Goal: Information Seeking & Learning: Learn about a topic

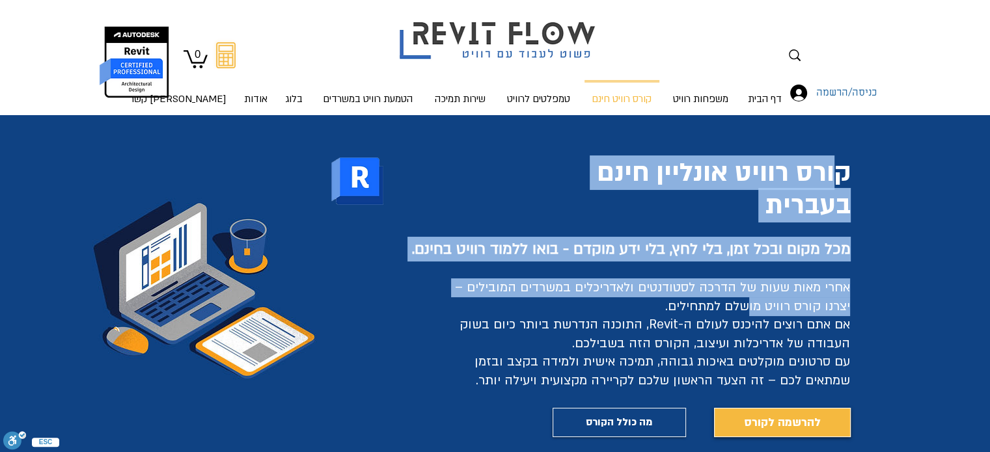
drag, startPoint x: 829, startPoint y: 171, endPoint x: 751, endPoint y: 307, distance: 156.3
click at [751, 307] on div "קורס רוויט אונליין חינם בעברית מכל מקום ובכל זמן, בלי לחץ, בלי ידע מוקדם - בואו…" at bounding box center [495, 289] width 990 height 348
click at [751, 307] on span "אחרי מאות שעות של הדרכה לסטודנטים ולאדריכלים במשרדים המובילים – יצרנו קורס רווי…" at bounding box center [652, 315] width 395 height 73
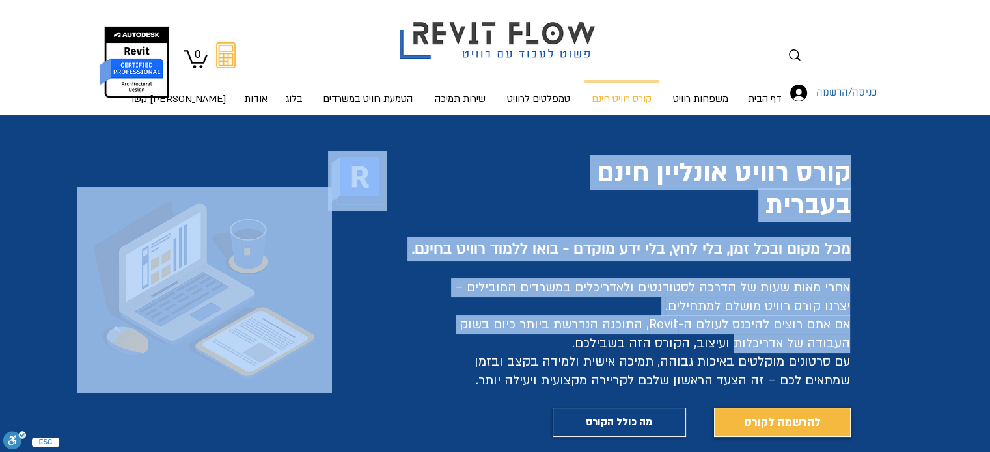
drag, startPoint x: 775, startPoint y: 309, endPoint x: 740, endPoint y: 334, distance: 43.9
click at [740, 336] on div "קורס רוויט אונליין חינם בעברית מכל מקום ובכל זמן, בלי לחץ, בלי ידע מוקדם - בואו…" at bounding box center [495, 289] width 990 height 348
click at [740, 334] on h2 "אחרי מאות שעות של הדרכה לסטודנטים ולאדריכלים במשרדים המובילים – יצרנו קורס רווי…" at bounding box center [642, 335] width 416 height 112
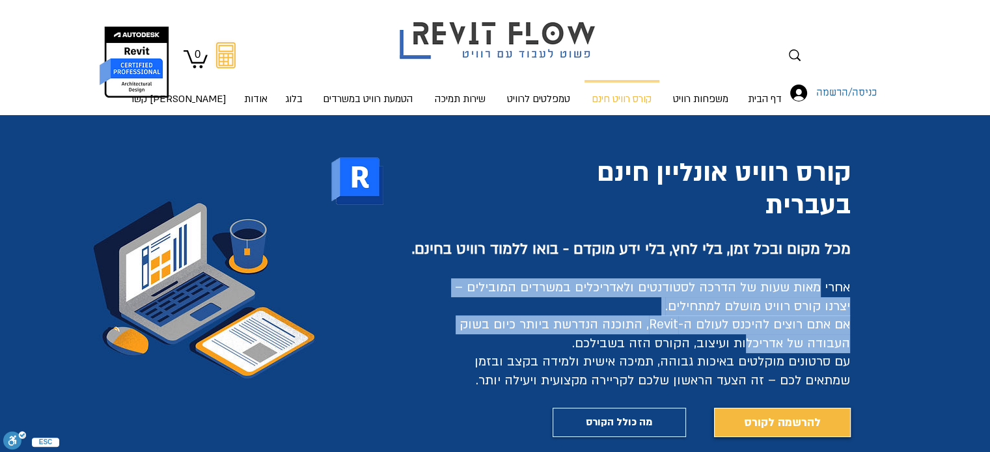
drag, startPoint x: 809, startPoint y: 307, endPoint x: 741, endPoint y: 349, distance: 79.8
click at [745, 348] on span "אחרי מאות שעות של הדרכה לסטודנטים ולאדריכלים במשרדים המובילים – יצרנו קורס רווי…" at bounding box center [652, 315] width 395 height 73
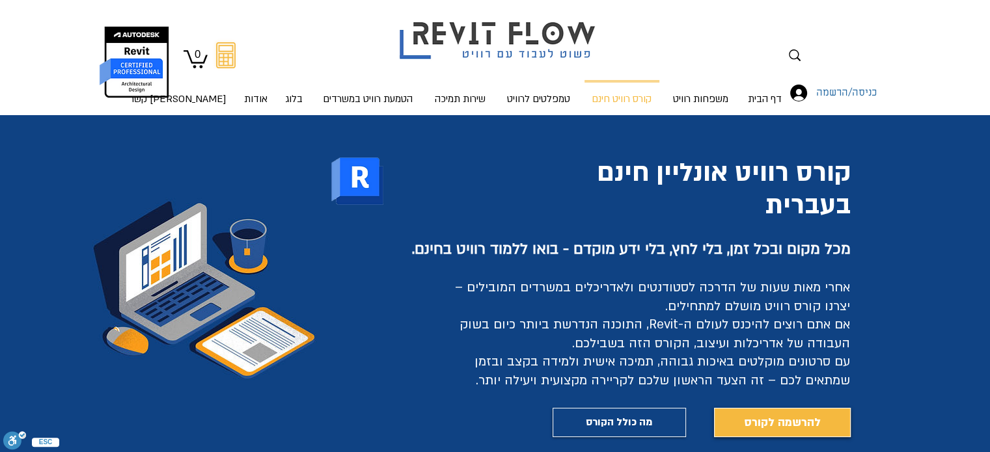
click at [736, 349] on span "אחרי מאות שעות של הדרכה לסטודנטים ולאדריכלים במשרדים המובילים – יצרנו קורס רווי…" at bounding box center [652, 315] width 395 height 73
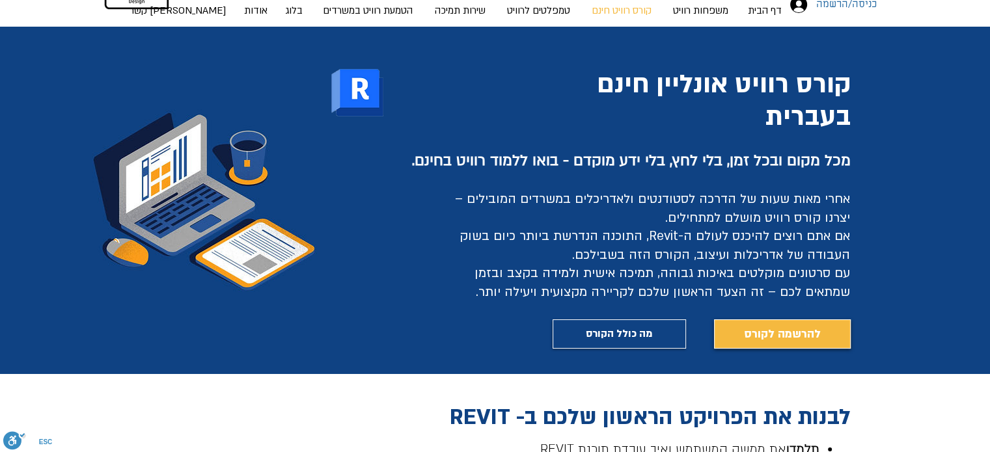
scroll to position [260, 0]
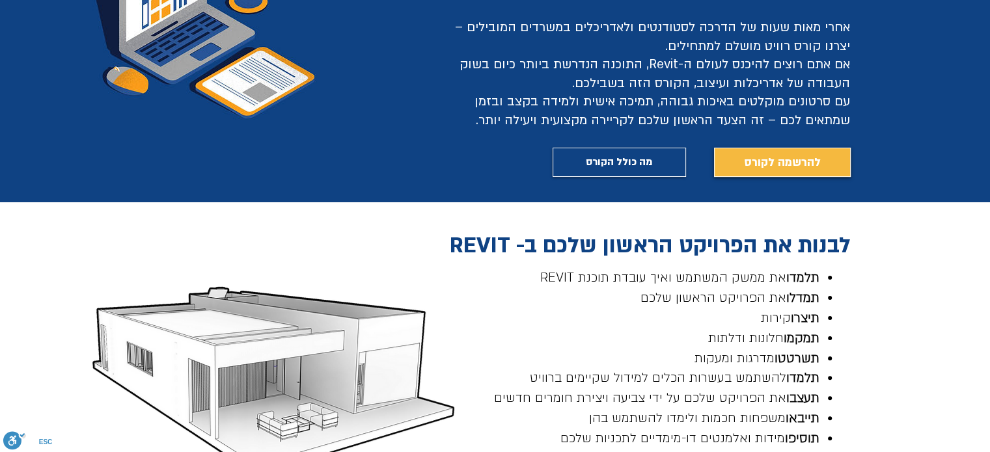
drag, startPoint x: 667, startPoint y: 171, endPoint x: 659, endPoint y: 179, distance: 11.1
click at [656, 156] on link "מה כולל הקורס" at bounding box center [619, 162] width 133 height 29
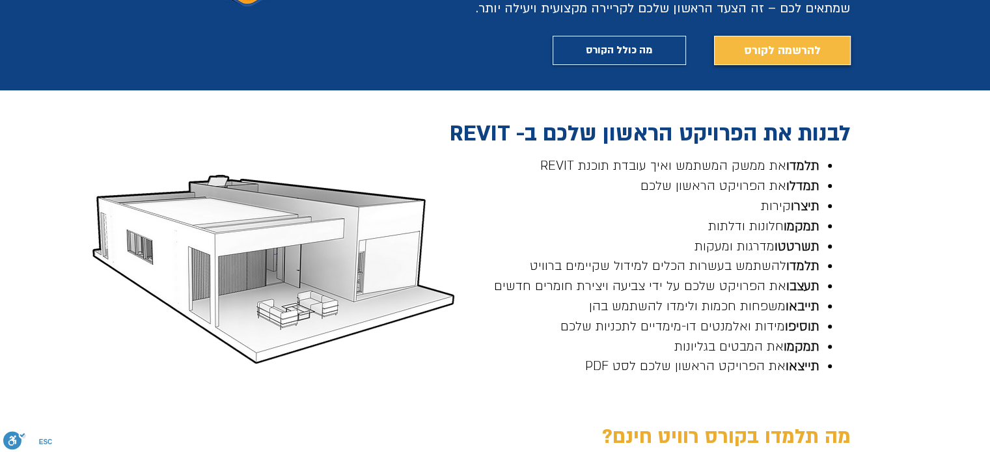
scroll to position [367, 0]
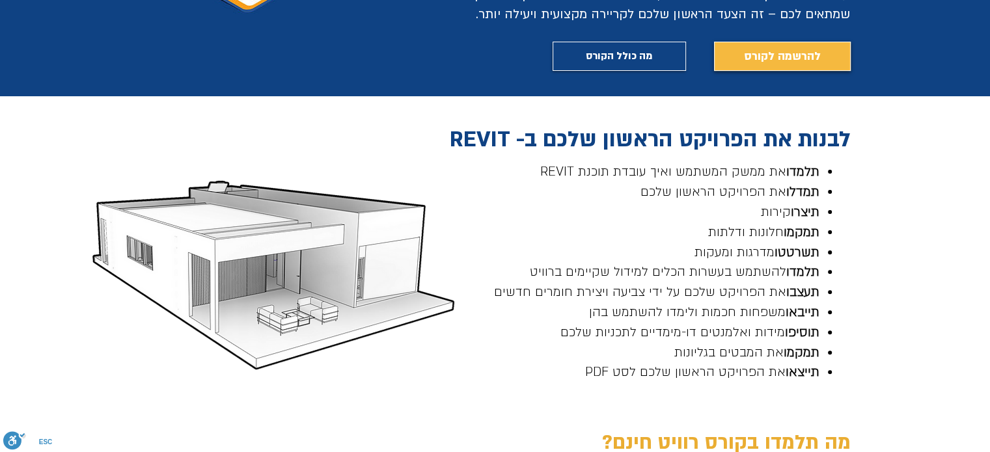
drag, startPoint x: 751, startPoint y: 186, endPoint x: 746, endPoint y: 192, distance: 7.4
click at [750, 186] on span "תמדלו את הפרויקט הראשון שלכם" at bounding box center [730, 192] width 179 height 17
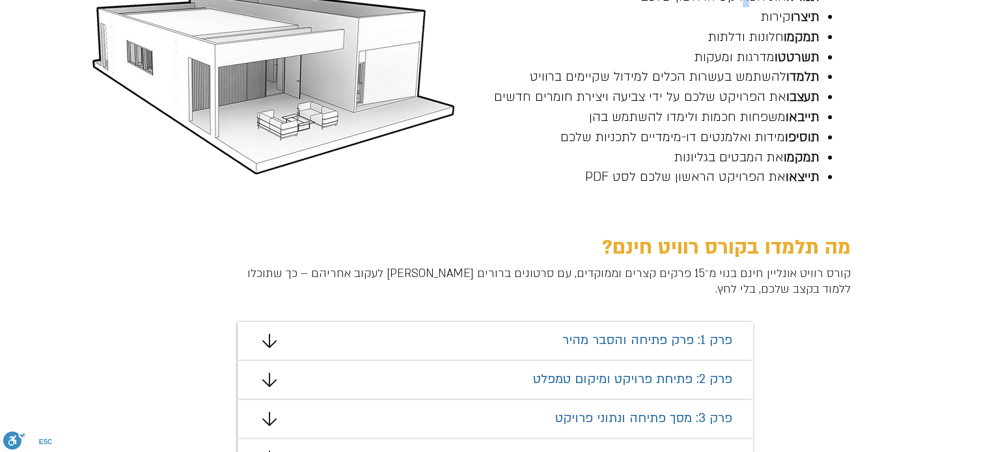
click at [766, 182] on span "תייצאו את הפרויקט הראשון שלכם לסט PDF" at bounding box center [702, 177] width 234 height 17
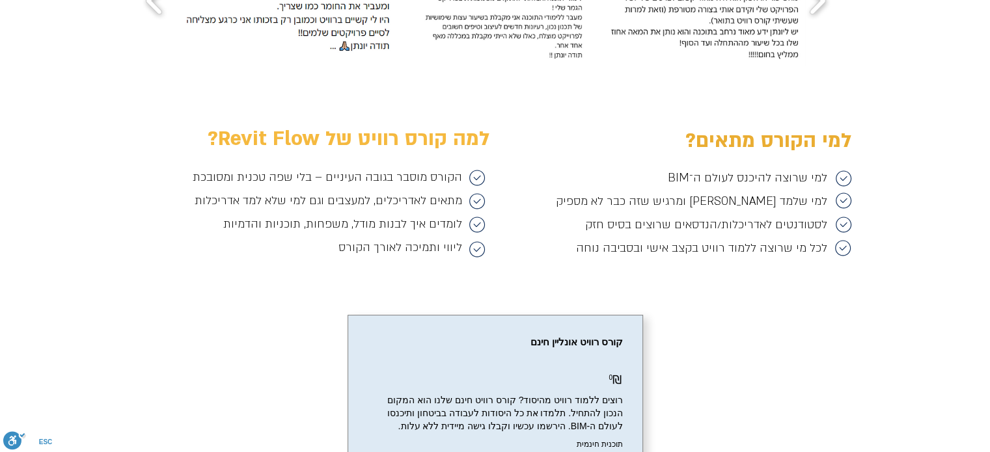
scroll to position [1994, 0]
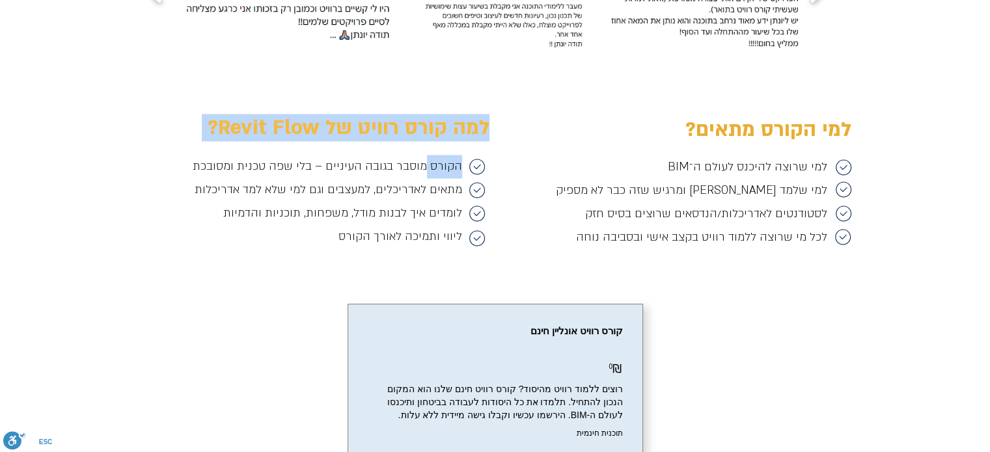
drag, startPoint x: 424, startPoint y: 165, endPoint x: 318, endPoint y: 254, distance: 138.2
click at [318, 254] on div "למה קורס רוויט של Revit Flow? הקורס מוסבר בגובה העיניים – בלי שפה טכנית ומסובכת…" at bounding box center [495, 179] width 990 height 204
click at [318, 254] on div "main content" at bounding box center [495, 179] width 990 height 204
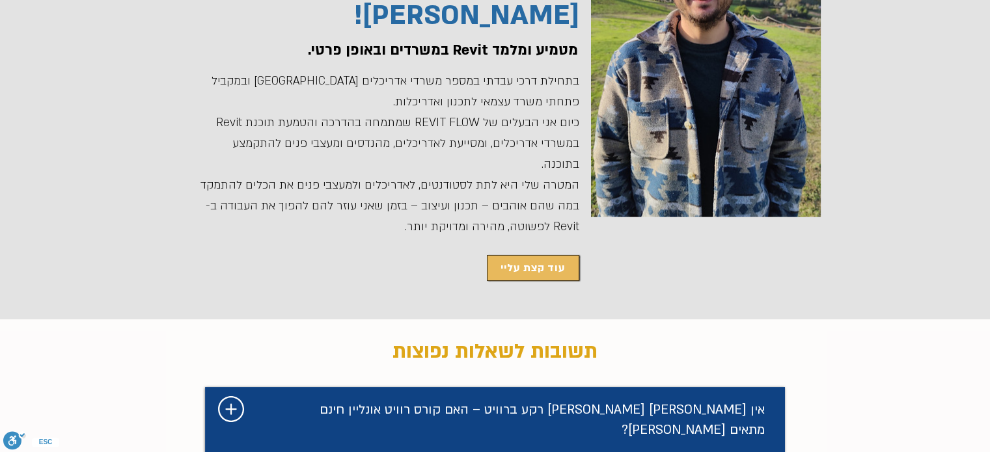
scroll to position [3036, 0]
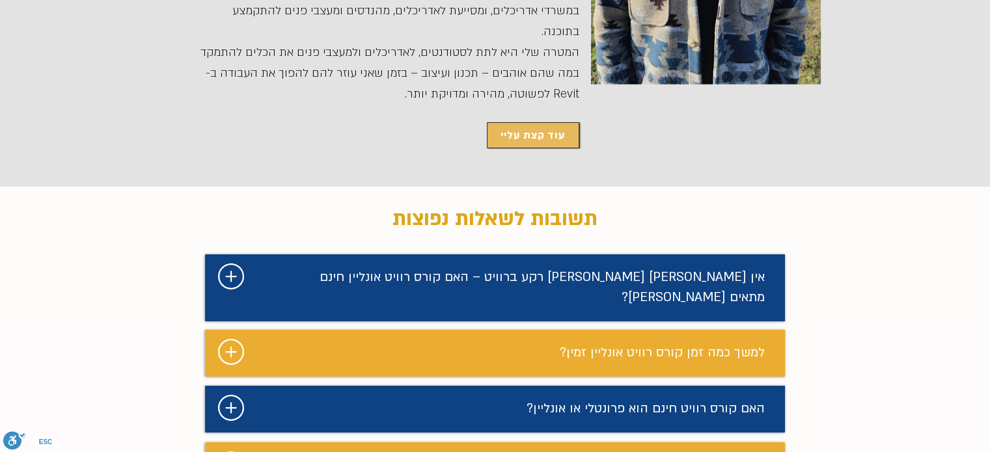
click at [240, 264] on icon "#comp-mafhkwl1 svg [data-color="1"] {fill: #FFFFFF;}" at bounding box center [231, 277] width 26 height 26
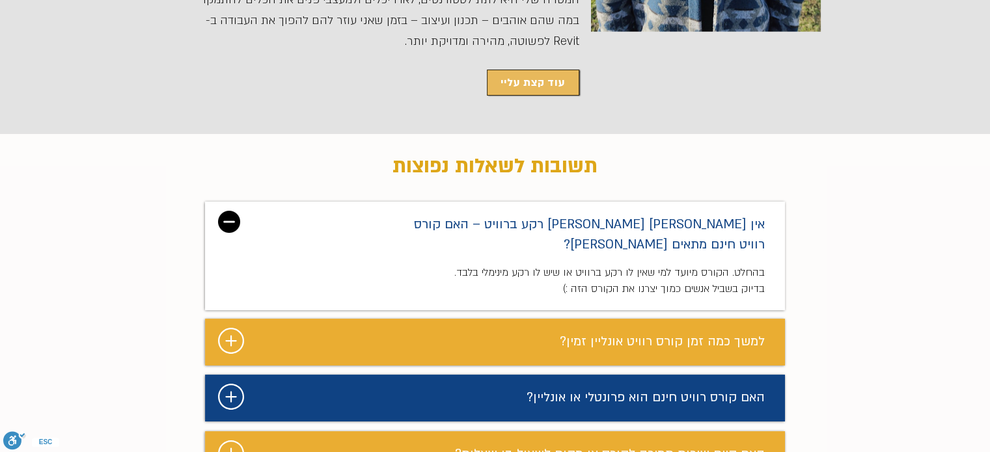
scroll to position [3166, 0]
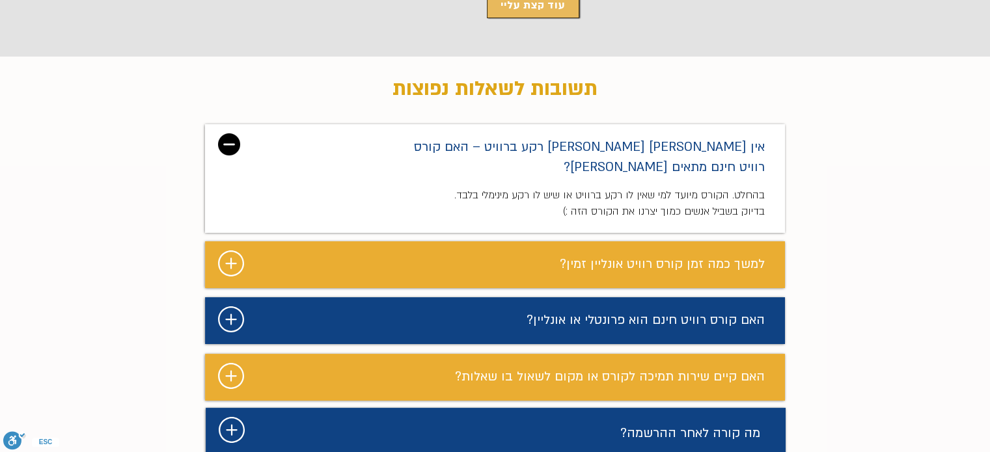
click at [236, 251] on icon "#comp-mafhkwlb2 svg [data-color="1"] {fill: #FFFFFF;}" at bounding box center [231, 264] width 26 height 26
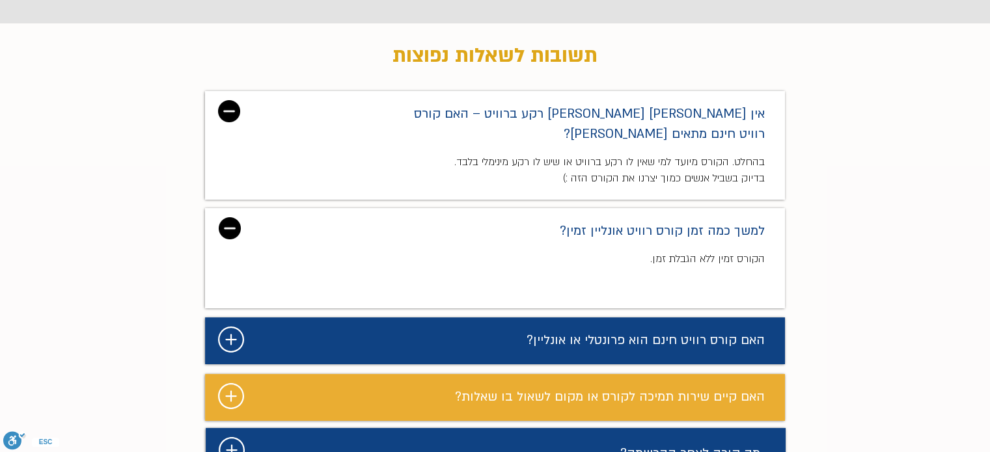
scroll to position [3231, 0]
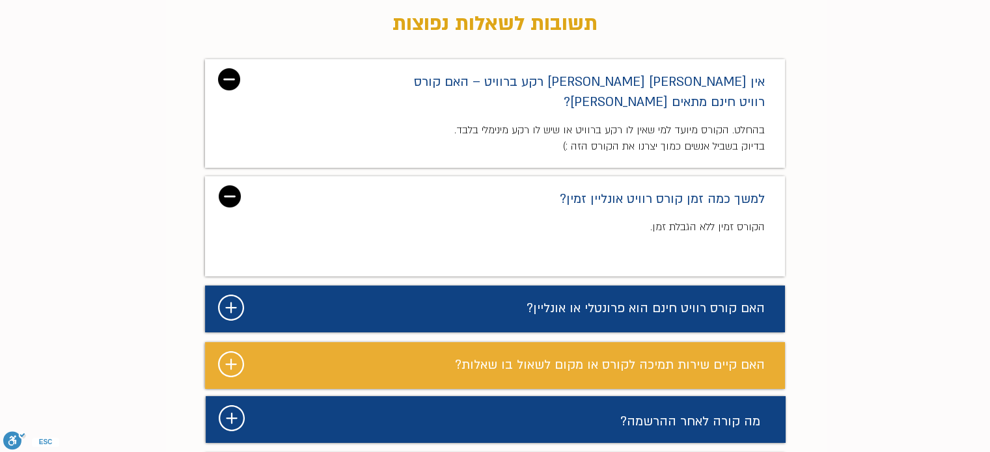
click at [220, 286] on div "מצגת" at bounding box center [495, 309] width 580 height 47
click at [223, 295] on icon "#comp-mafhkwll5 svg [data-color="1"] {fill: #FFFFFF;}" at bounding box center [231, 308] width 26 height 26
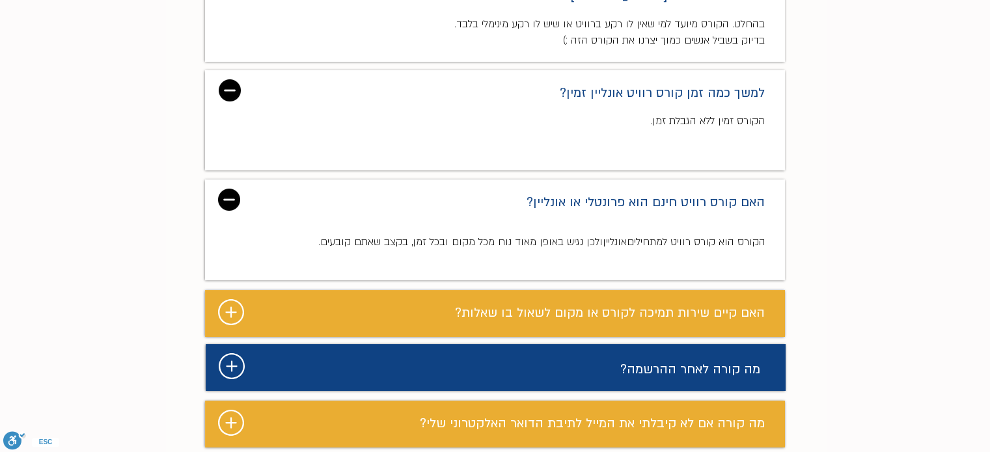
scroll to position [3361, 0]
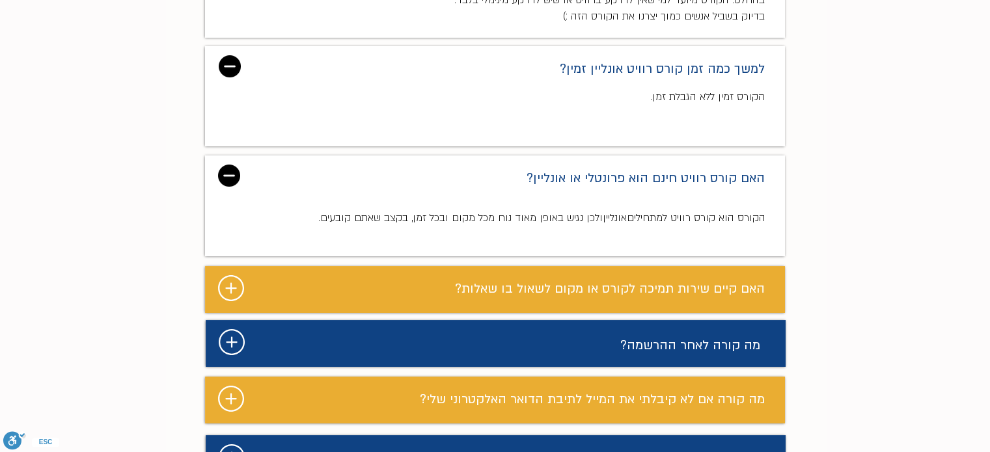
click at [133, 213] on div "main content" at bounding box center [495, 183] width 990 height 645
click at [226, 275] on icon "#comp-mafhkwm62 svg [data-color="1"] {fill: #FFFFFF;}" at bounding box center [231, 288] width 26 height 26
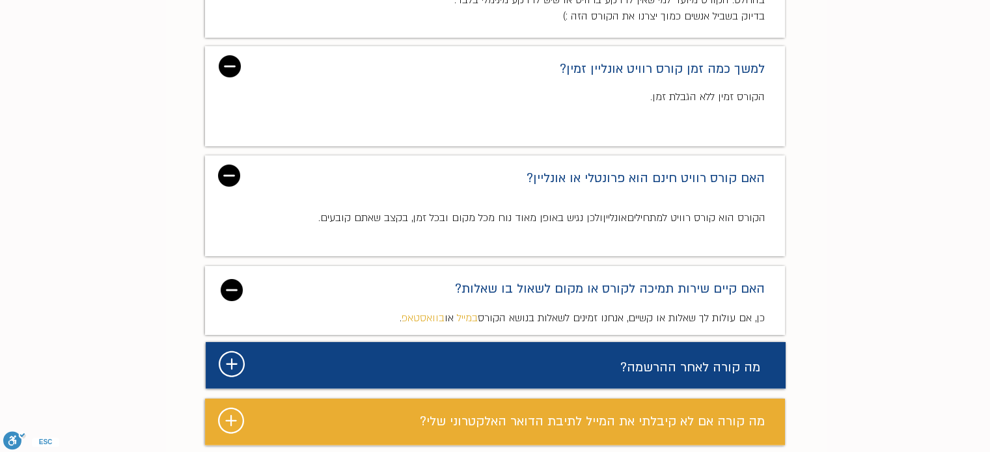
click at [152, 210] on div "main content" at bounding box center [495, 194] width 990 height 667
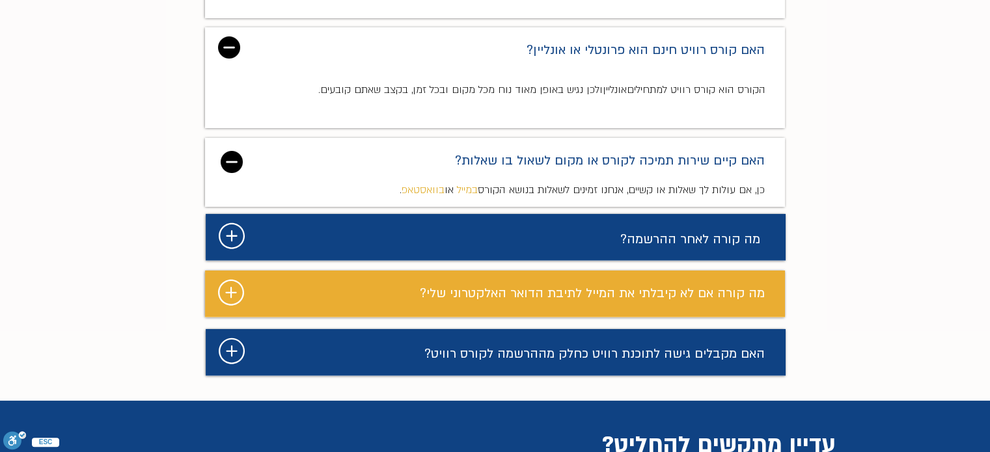
scroll to position [3491, 0]
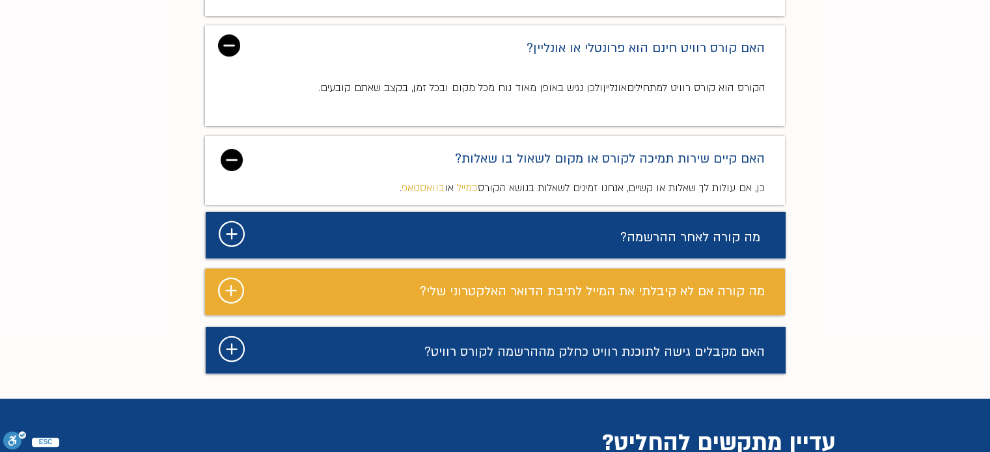
click at [234, 221] on icon "#comp-mafhkwmv svg [data-color="1"] {fill: #FFFFFF;}" at bounding box center [232, 234] width 26 height 26
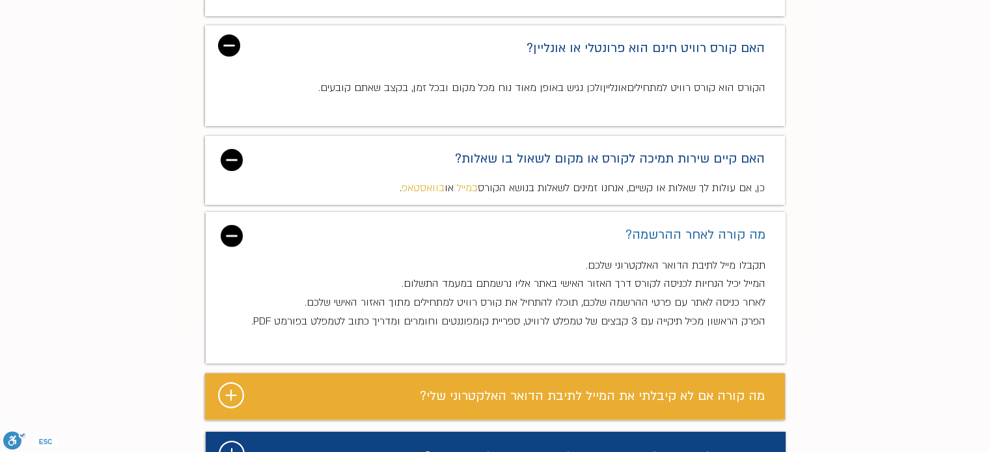
click at [173, 189] on div "main content" at bounding box center [495, 117] width 990 height 772
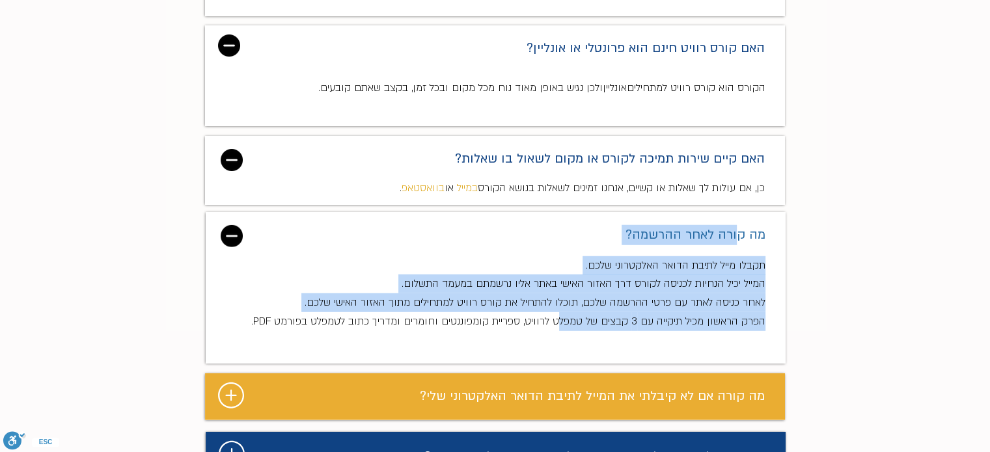
drag, startPoint x: 720, startPoint y: 176, endPoint x: 555, endPoint y: 225, distance: 172.2
click at [555, 225] on div "​מה קורה לאחר ההרשמה? תקבלו מייל לתיבת הדואר האלקטרוני שלכם. המייל יכיל הנחיות …" at bounding box center [496, 288] width 580 height 152
click at [555, 314] on span "הפרק הראשון מכיל תיקייה עם 3 קבצים של טמפלט לרוויט, ספריית קומפוננטים וחומרים ו…" at bounding box center [508, 321] width 514 height 14
drag, startPoint x: 555, startPoint y: 225, endPoint x: 658, endPoint y: 160, distance: 121.9
click at [658, 257] on div "תקבלו מייל לתיבת הדואר האלקטרוני שלכם. המייל יכיל הנחיות לכניסה לקורס דרך האזור…" at bounding box center [504, 297] width 523 height 81
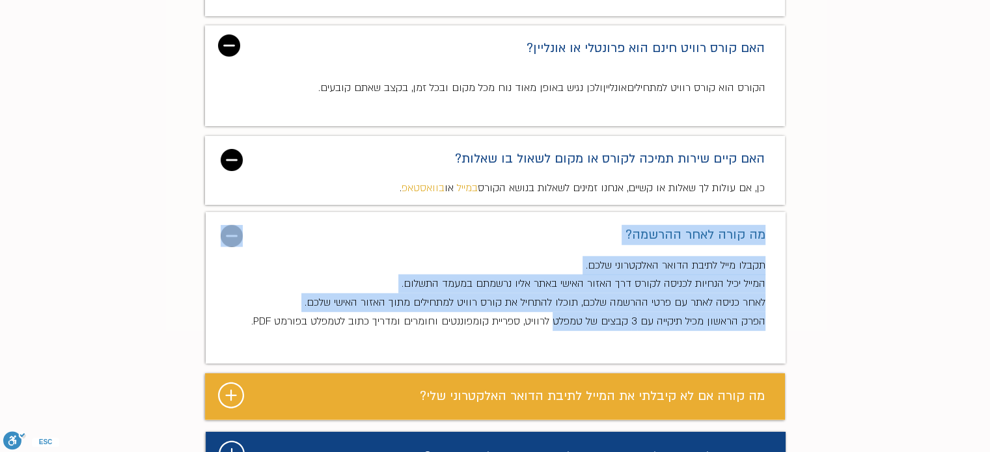
click at [658, 212] on div "​מה קורה לאחר ההרשמה? תקבלו מייל לתיבת הדואר האלקטרוני שלכם. המייל יכיל הנחיות …" at bounding box center [496, 288] width 580 height 152
click at [641, 257] on p "תקבלו מייל לתיבת הדואר האלקטרוני שלכם." at bounding box center [504, 266] width 523 height 19
click at [643, 258] on span "תקבלו מייל לתיבת הדואר האלקטרוני שלכם." at bounding box center [676, 265] width 180 height 14
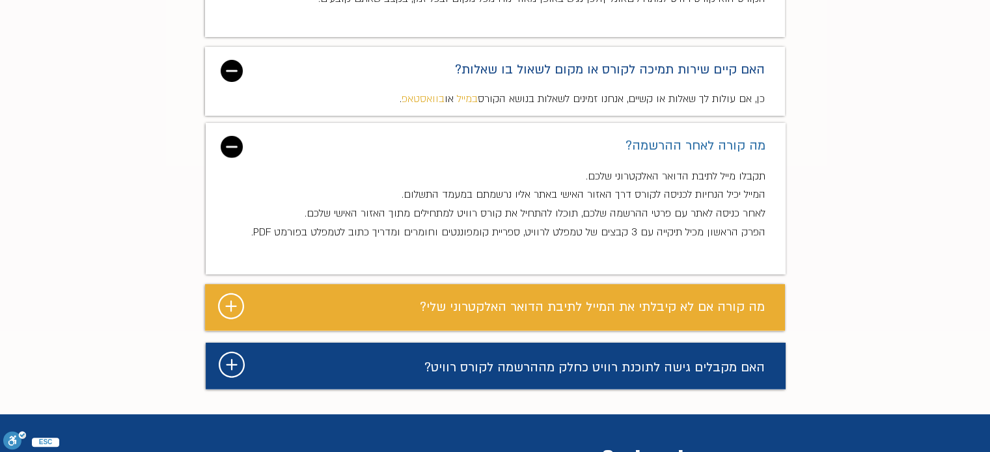
scroll to position [3622, 0]
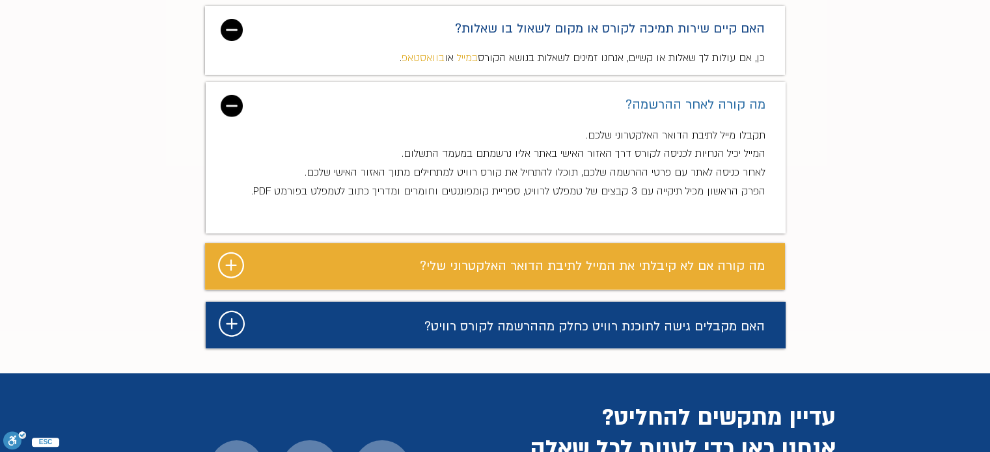
click at [213, 302] on div "מצגת" at bounding box center [496, 325] width 580 height 47
click at [230, 311] on icon "#comp-mdeyv9yv svg [data-color="1"] {fill: #FFFFFF;}" at bounding box center [232, 324] width 26 height 26
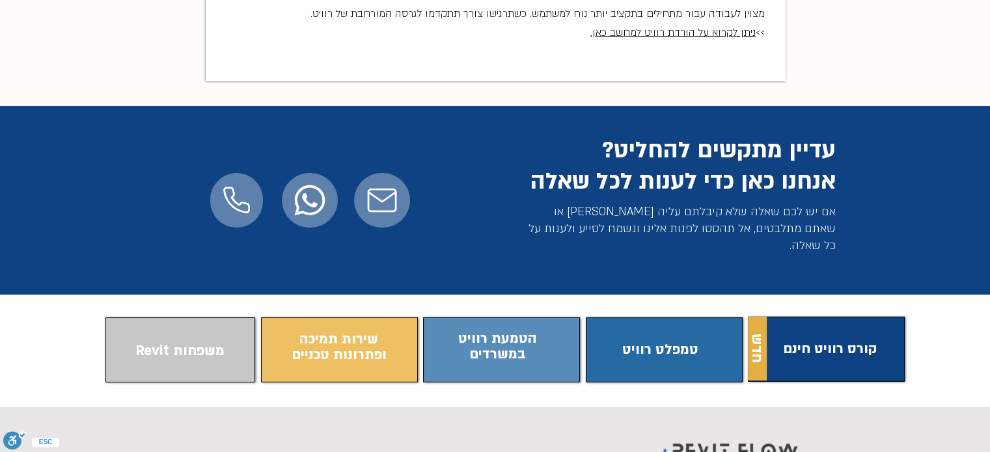
scroll to position [4012, 0]
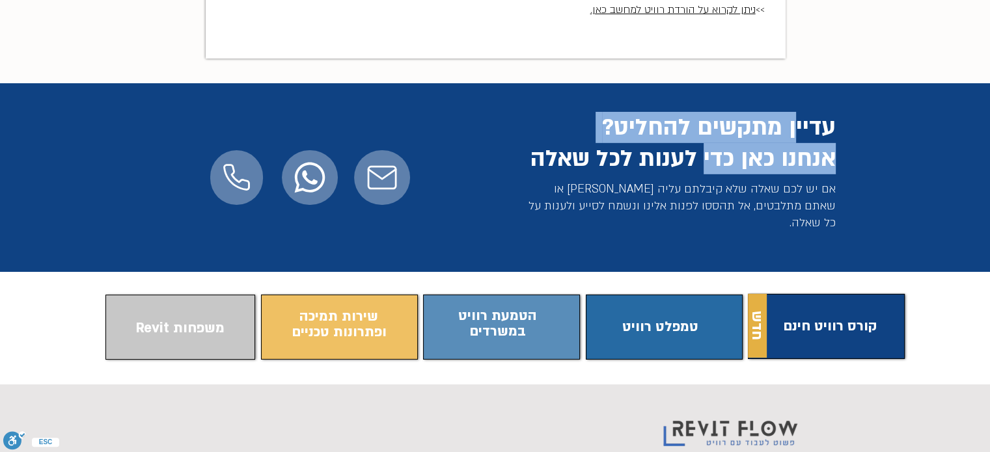
drag, startPoint x: 796, startPoint y: 40, endPoint x: 706, endPoint y: 83, distance: 100.2
click at [706, 112] on span "עדיין מתקשים להחליט? אנחנו כאן כדי לענות לכל שאלה" at bounding box center [683, 143] width 305 height 62
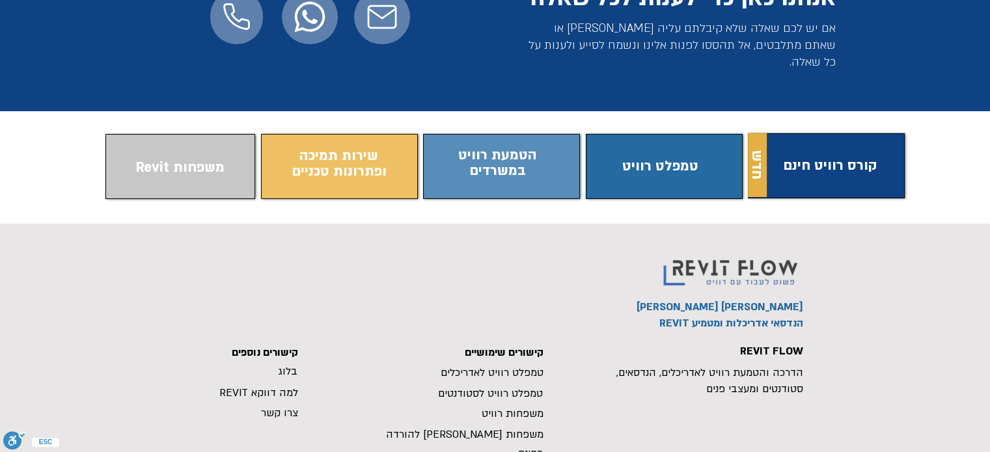
scroll to position [4217, 0]
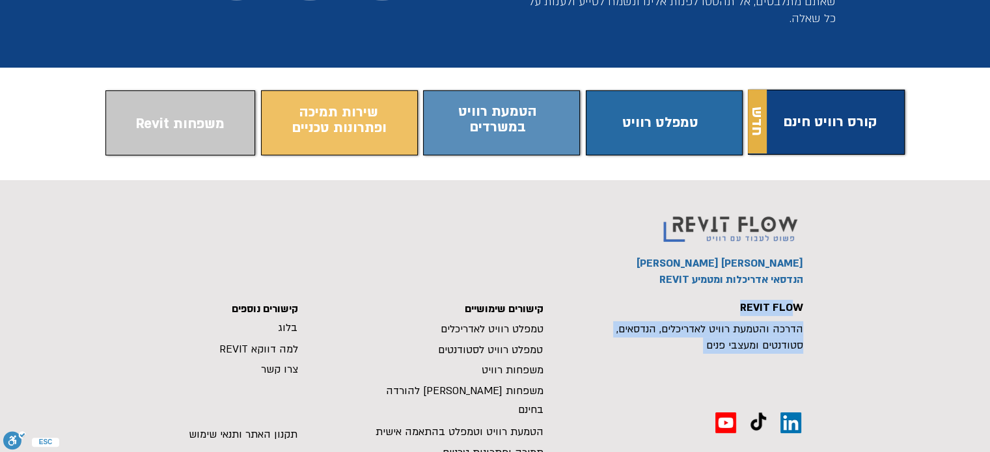
drag, startPoint x: 792, startPoint y: 207, endPoint x: 799, endPoint y: 223, distance: 18.1
click at [799, 223] on div "יונתן אלדד הנדסאי אדריכלות ומטמיע REVIT קישורים נוספים בלוג למה דווקא REVIT צרו…" at bounding box center [495, 379] width 990 height 399
click at [799, 322] on span "הדרכה והטמעת רוויט לאדריכלים, הנדסאים, סטודנטים ומעצבי פנים" at bounding box center [710, 337] width 187 height 31
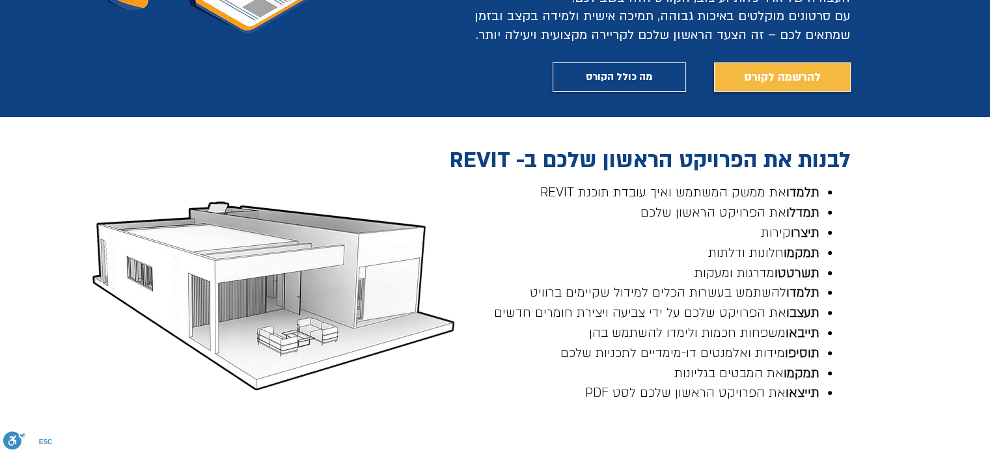
scroll to position [375, 0]
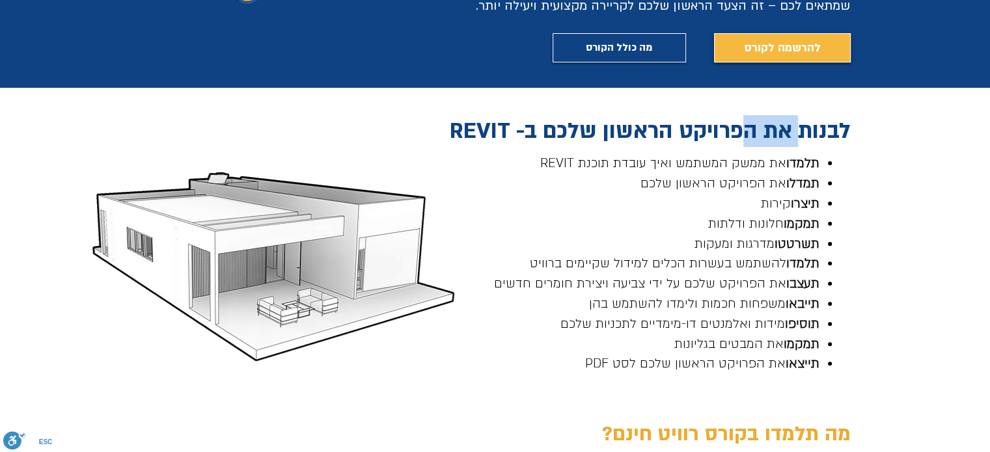
drag, startPoint x: 799, startPoint y: 133, endPoint x: 745, endPoint y: 139, distance: 55.0
click at [745, 139] on span "לבנות את הפרויקט הראשון שלכם ב- REVIT" at bounding box center [650, 131] width 401 height 29
click at [745, 137] on span "לבנות את הפרויקט הראשון שלכם ב- REVIT" at bounding box center [650, 131] width 401 height 29
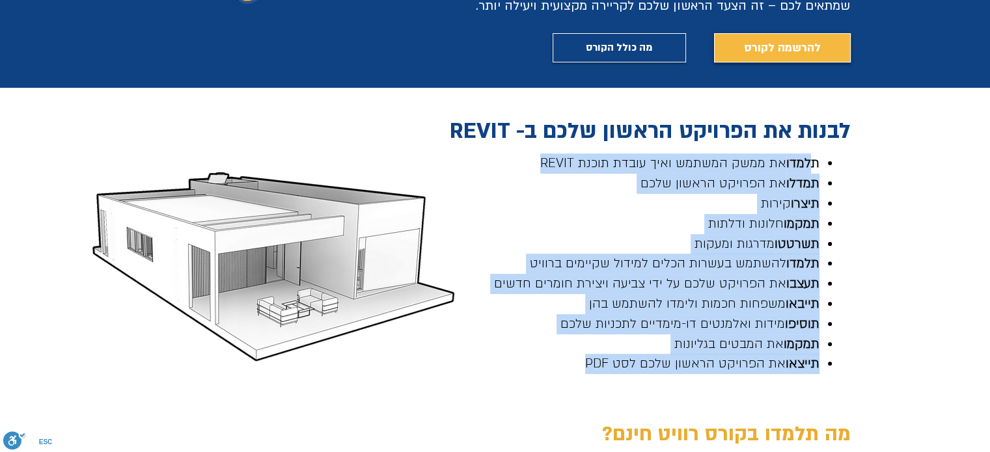
drag, startPoint x: 812, startPoint y: 170, endPoint x: 521, endPoint y: 360, distance: 347.6
click at [521, 360] on ul "תלמדו את ממשק המשתמש ואיך עובדת תוכנת REVIT תמדלו את הפרויקט הראשון שלכם תיצרו …" at bounding box center [646, 264] width 384 height 221
click at [521, 360] on p "תייצאו את הפרויקט הראשון שלכם לסט PDF ​" at bounding box center [636, 364] width 365 height 20
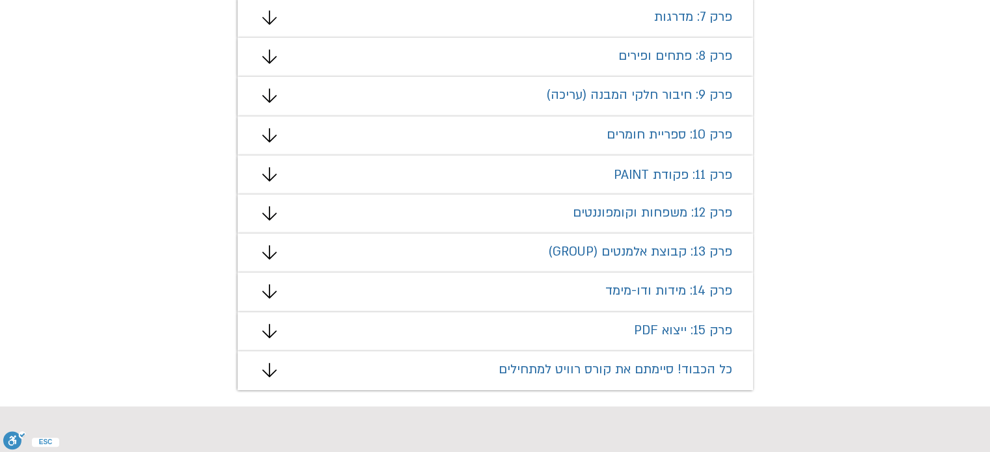
scroll to position [1091, 0]
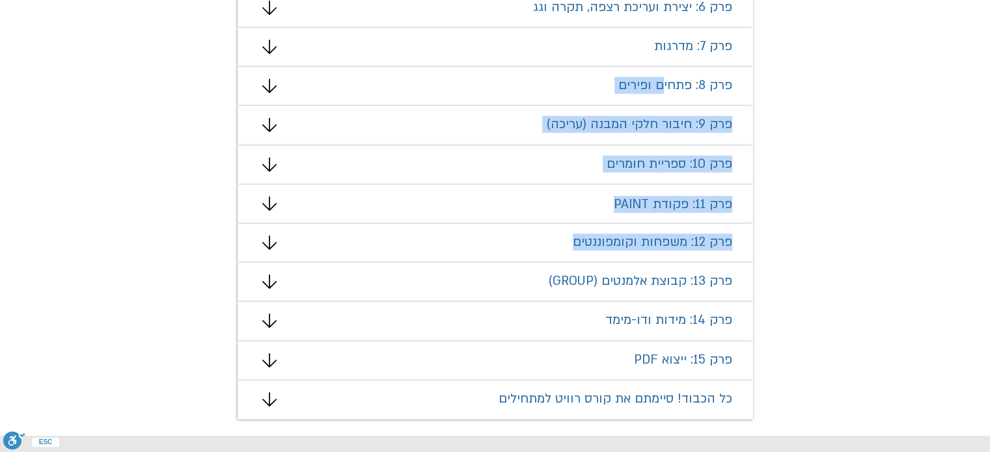
drag, startPoint x: 664, startPoint y: 92, endPoint x: 646, endPoint y: 307, distance: 215.6
click at [620, 307] on div "מה תלמדו בקורס רוויט חינם? קורס רוויט אונליין חינם בנוי מ־15 פרקים קצרים וממוקד…" at bounding box center [495, 65] width 990 height 741
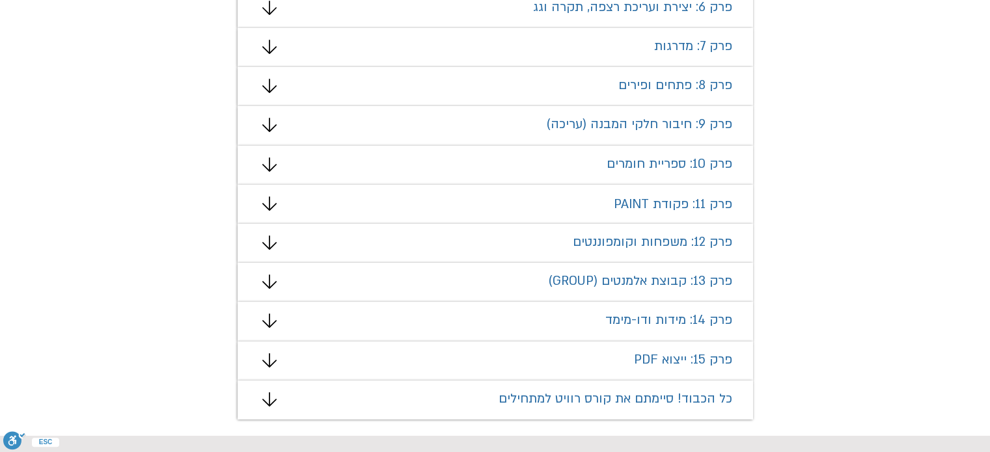
click at [814, 262] on div "main content" at bounding box center [495, 65] width 990 height 741
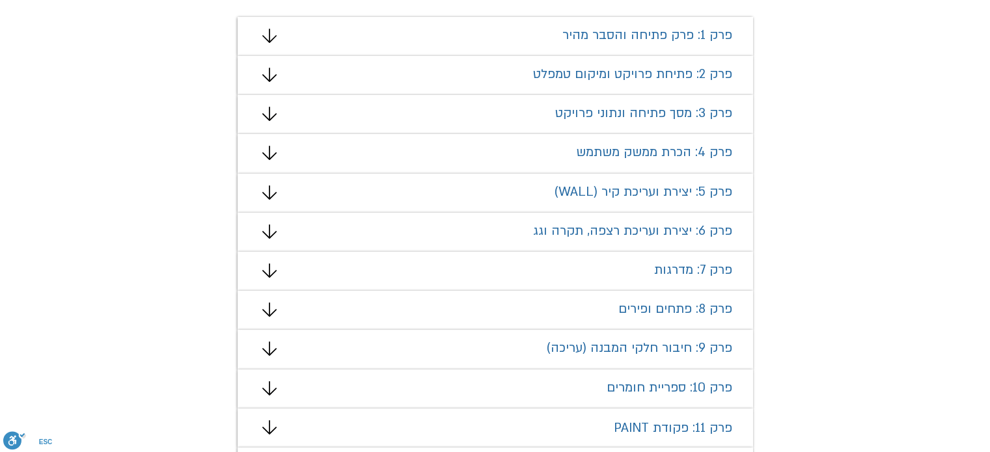
scroll to position [0, 0]
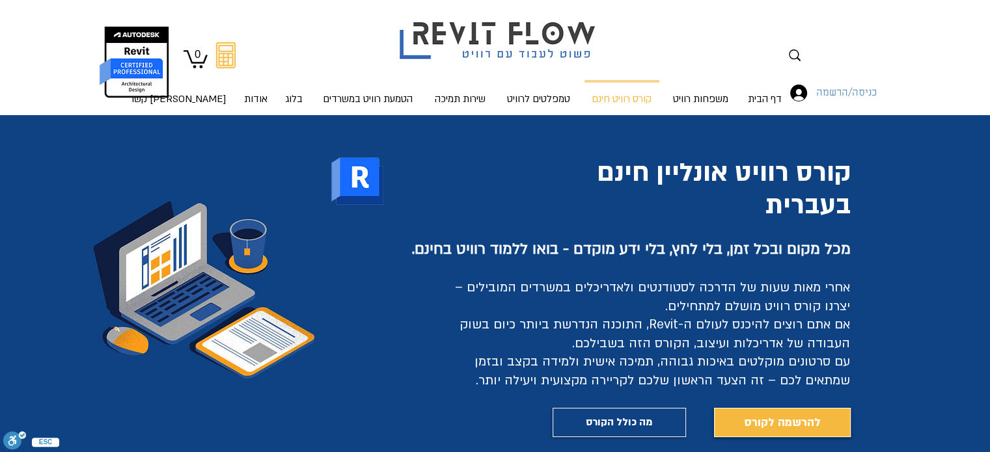
drag, startPoint x: 809, startPoint y: 178, endPoint x: 812, endPoint y: 99, distance: 79.5
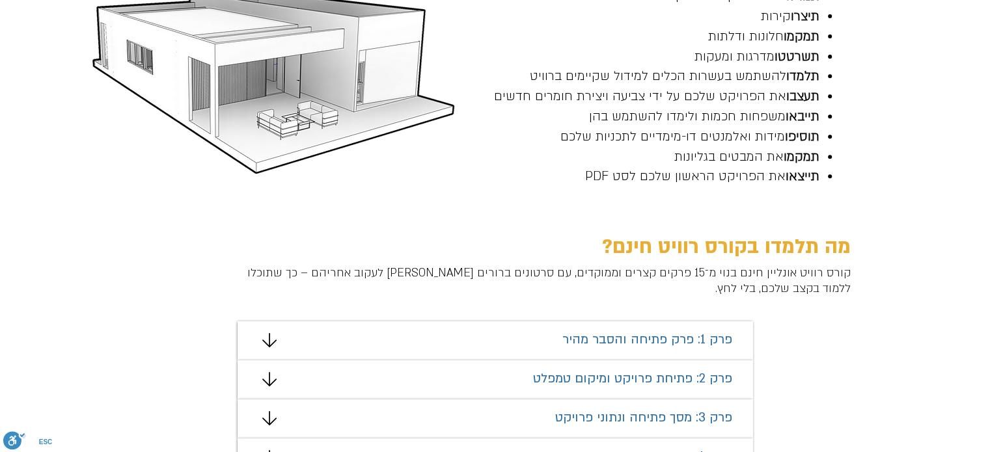
scroll to position [586, 0]
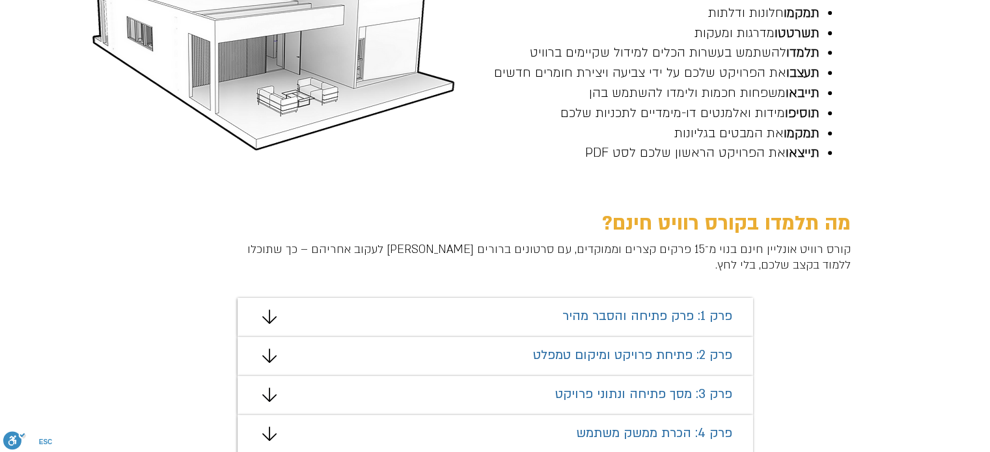
click at [703, 211] on span "מה תלמדו בקורס רוויט חינם?" at bounding box center [726, 223] width 249 height 27
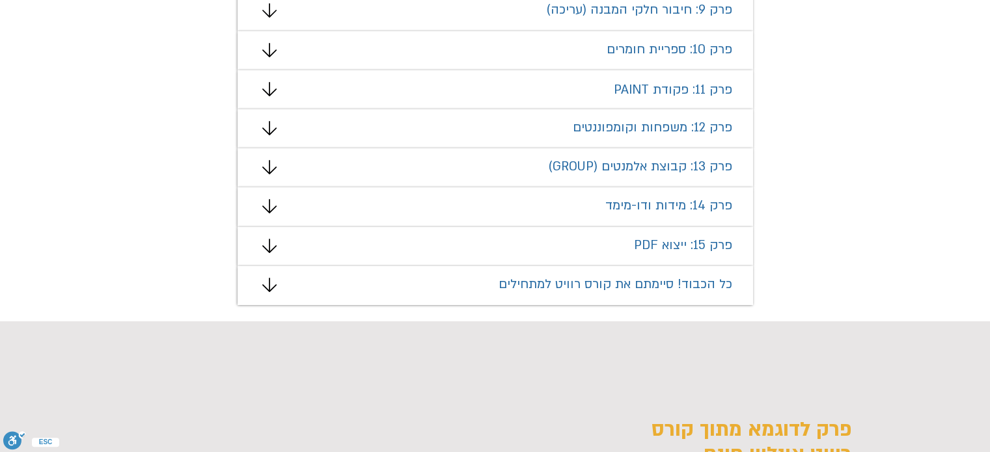
scroll to position [1497, 0]
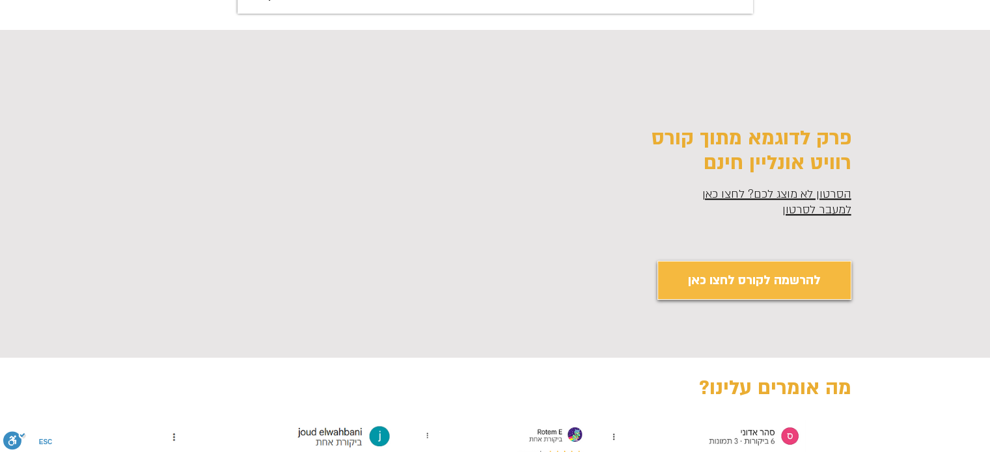
click at [642, 207] on div "main content" at bounding box center [495, 194] width 990 height 328
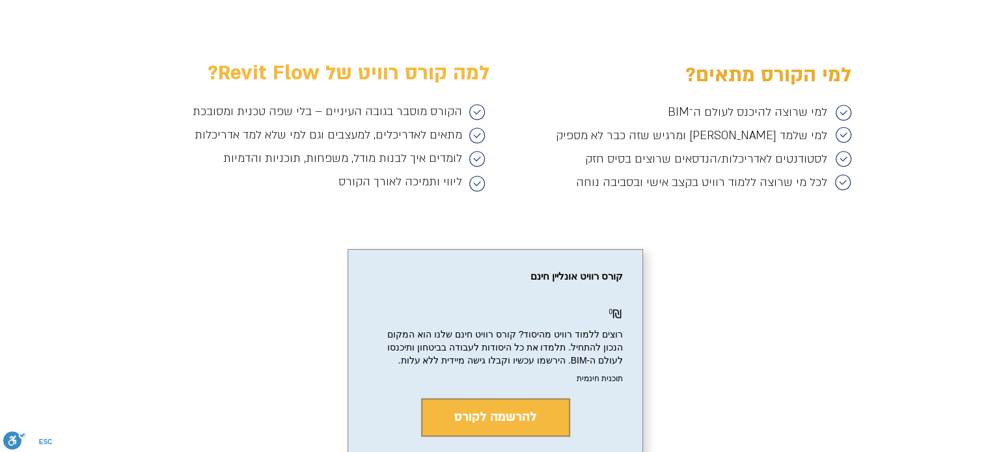
scroll to position [2083, 0]
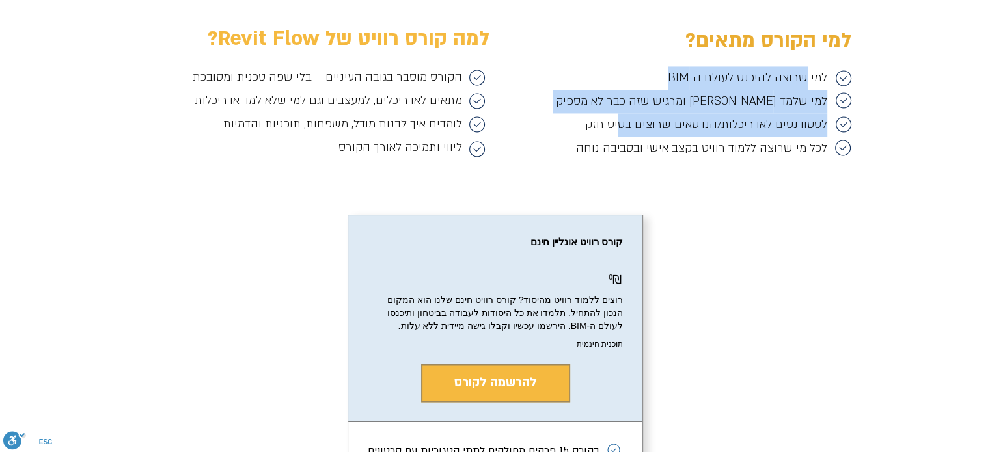
drag, startPoint x: 806, startPoint y: 79, endPoint x: 622, endPoint y: 134, distance: 192.4
click at [620, 135] on div "למי שרוצה להיכנס לעולם ה־BIM למי שלמד אוטוקאד ומרגיש שזה כבר לא מספיק לסטודנטים…" at bounding box center [689, 113] width 276 height 94
click at [624, 132] on span "לסטודנטים לאדריכלות/הנדסאים שרוצים בסיס חזק" at bounding box center [706, 124] width 242 height 15
click at [631, 133] on p "לסטודנטים לאדריכלות/הנדסאים שרוצים בסיס חזק" at bounding box center [689, 124] width 276 height 23
click at [631, 132] on p "לסטודנטים לאדריכלות/הנדסאים שרוצים בסיס חזק" at bounding box center [689, 124] width 276 height 23
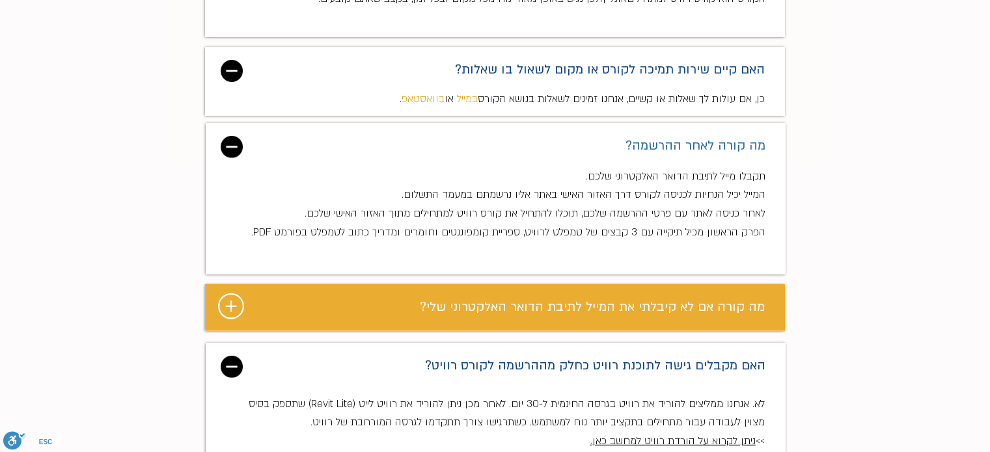
scroll to position [3646, 0]
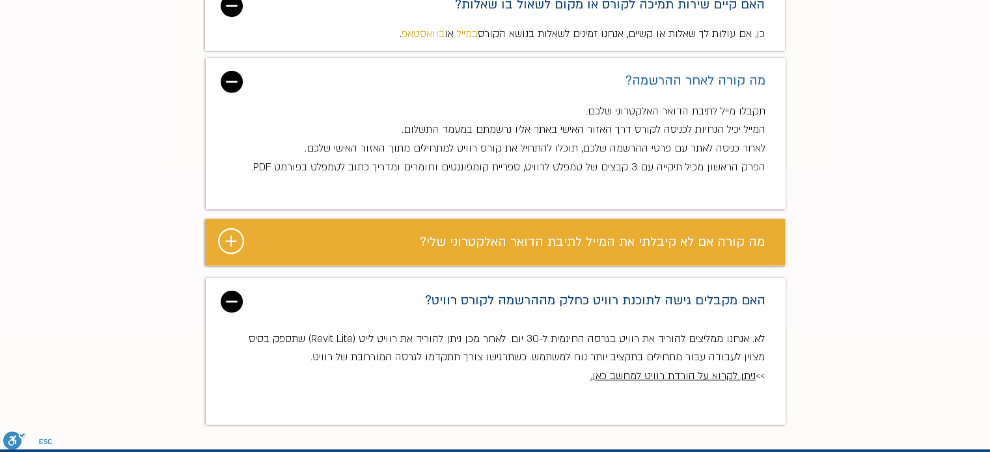
click at [520, 219] on div "מצגת" at bounding box center [495, 242] width 580 height 47
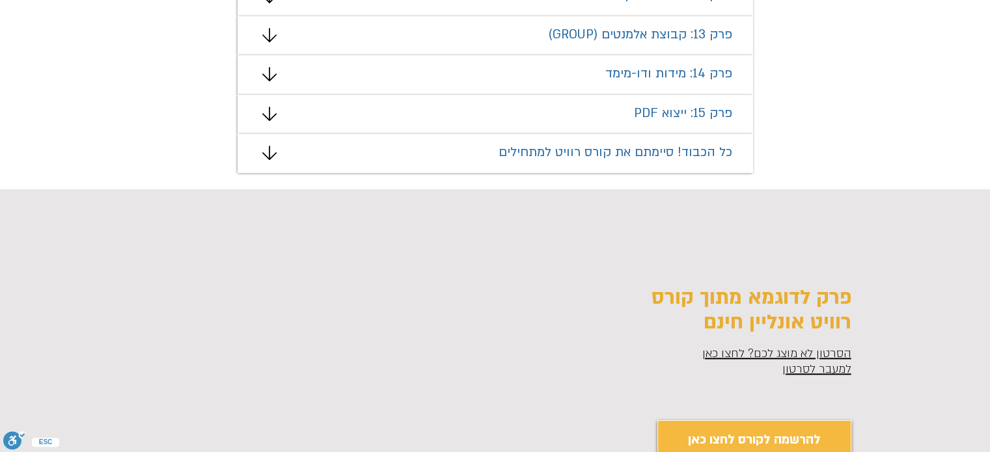
scroll to position [0, 0]
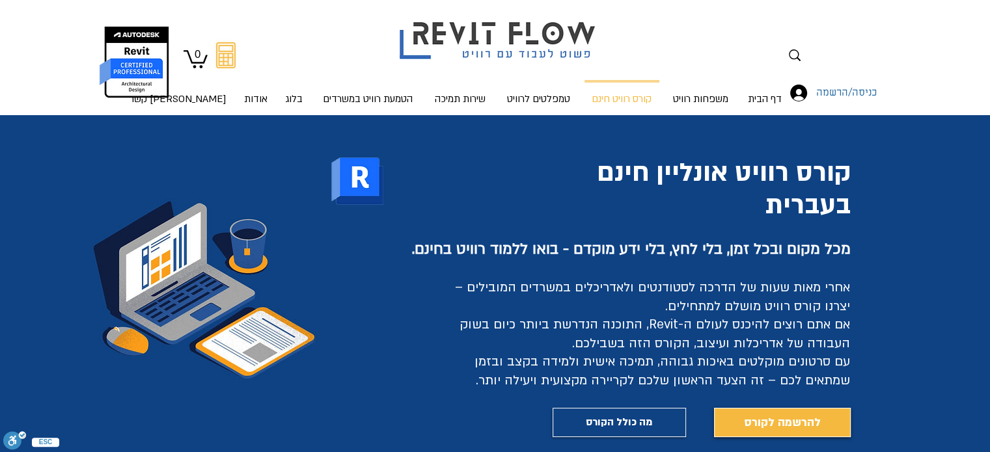
drag, startPoint x: 867, startPoint y: 273, endPoint x: 870, endPoint y: 14, distance: 259.1
drag, startPoint x: 883, startPoint y: 331, endPoint x: 898, endPoint y: 89, distance: 242.7
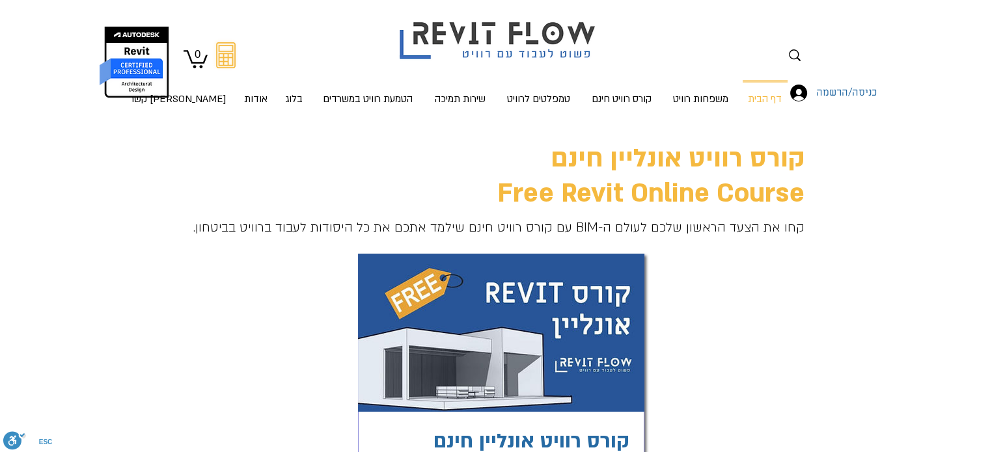
click at [721, 218] on div "main content" at bounding box center [495, 351] width 990 height 472
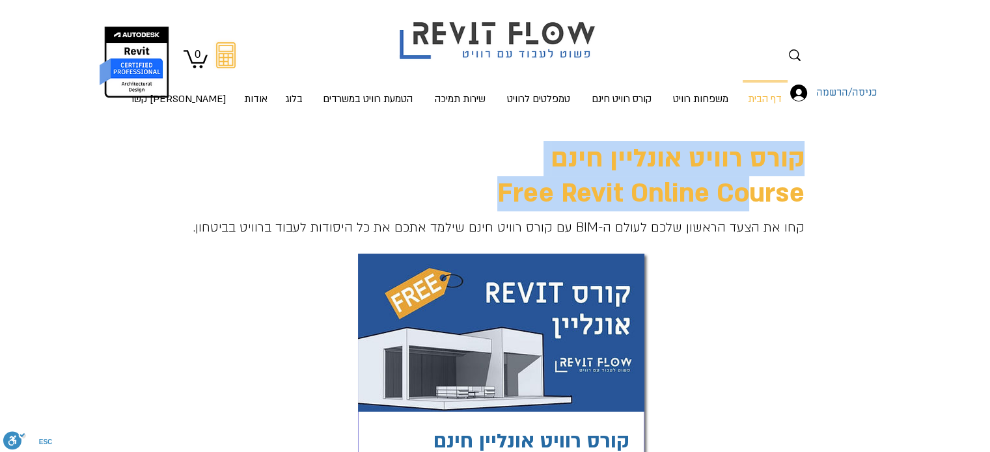
drag, startPoint x: 664, startPoint y: 238, endPoint x: 730, endPoint y: 182, distance: 86.8
click at [730, 182] on div "קורס רוויט אונליין חינם Free Revit Online Course קחו את הצעד הראשון שלכם לעולם …" at bounding box center [495, 351] width 990 height 472
click at [723, 260] on div "main content" at bounding box center [495, 351] width 990 height 472
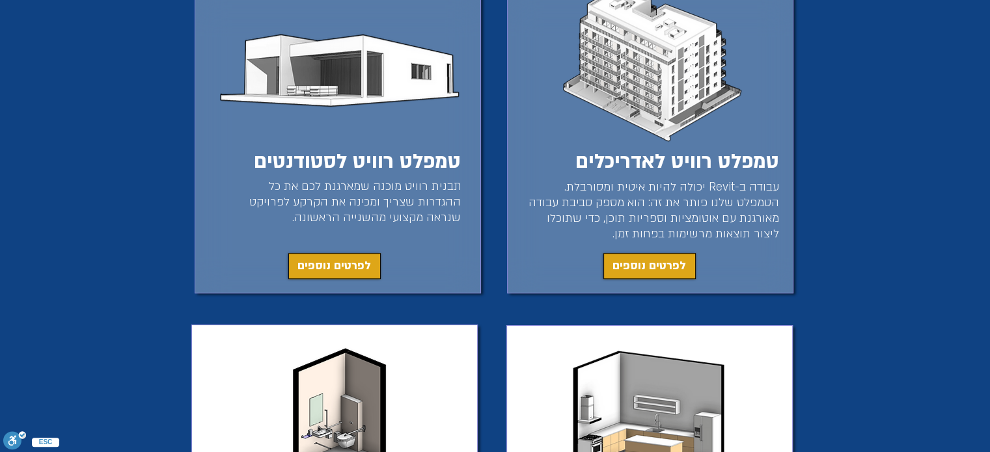
scroll to position [716, 0]
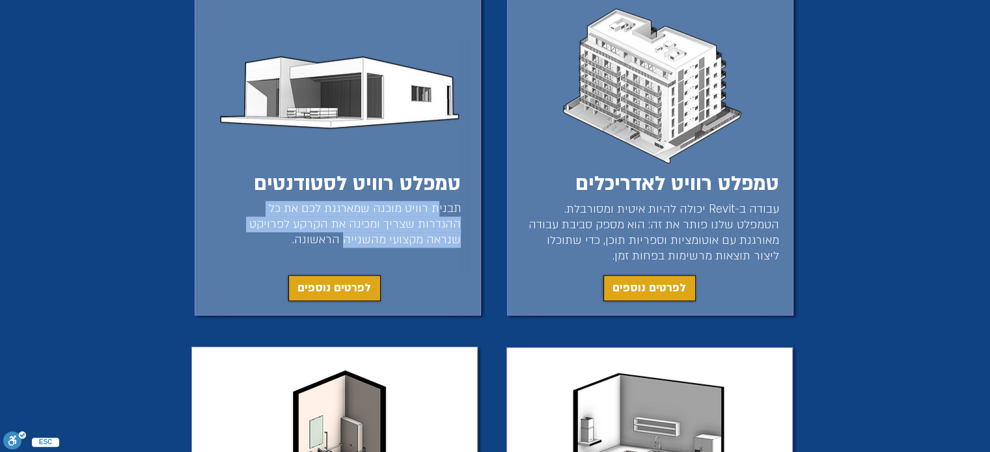
drag, startPoint x: 430, startPoint y: 225, endPoint x: 421, endPoint y: 245, distance: 22.5
click at [421, 245] on span "תבנית רוויט מוכנה שמארגנת לכם את כל ההגדרות שצריך ומכינה את הקרקע לפרויקט שנראה…" at bounding box center [355, 224] width 212 height 46
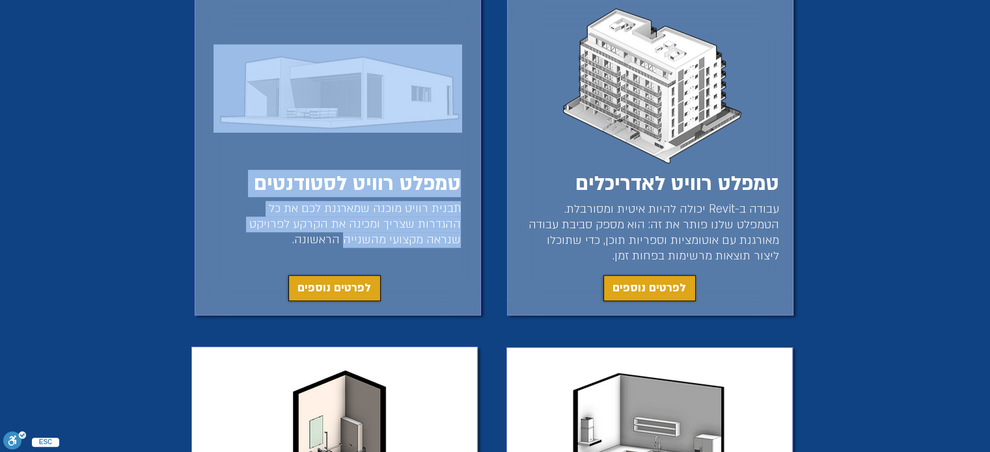
drag, startPoint x: 421, startPoint y: 245, endPoint x: 449, endPoint y: 200, distance: 53.1
click at [449, 200] on div "טמפלט רוויט לסטודנטים תבנית רוויט מוכנה שמארגנת לכם את כל ההגדרות שצריך ומכינה …" at bounding box center [338, 153] width 286 height 325
click at [449, 200] on div "main content" at bounding box center [338, 153] width 286 height 325
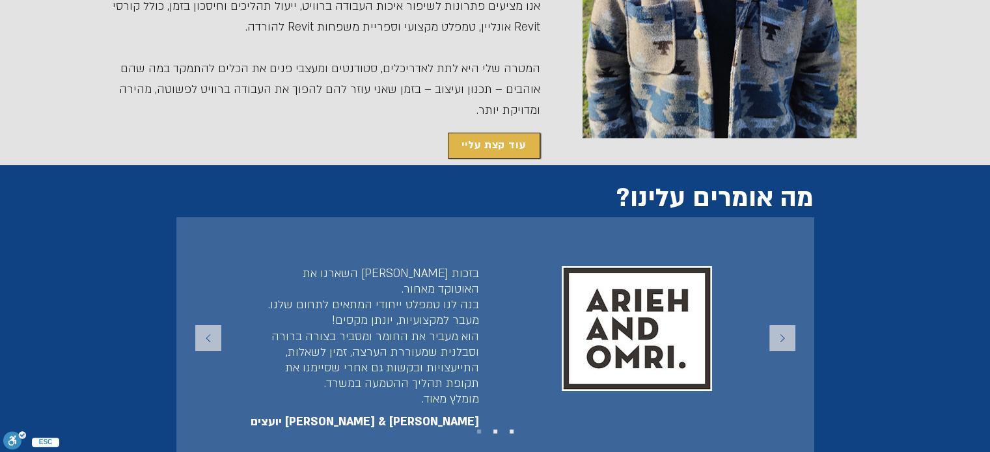
scroll to position [2474, 0]
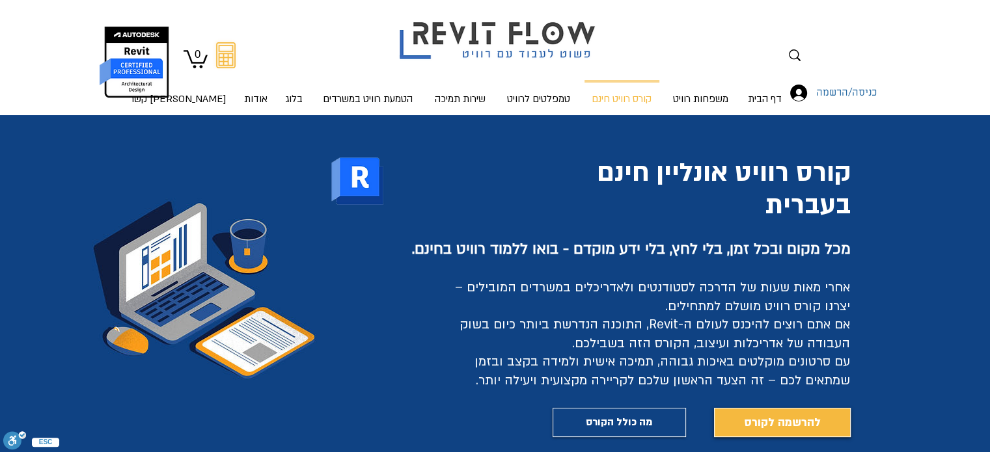
drag, startPoint x: 932, startPoint y: 152, endPoint x: 932, endPoint y: 81, distance: 71.0
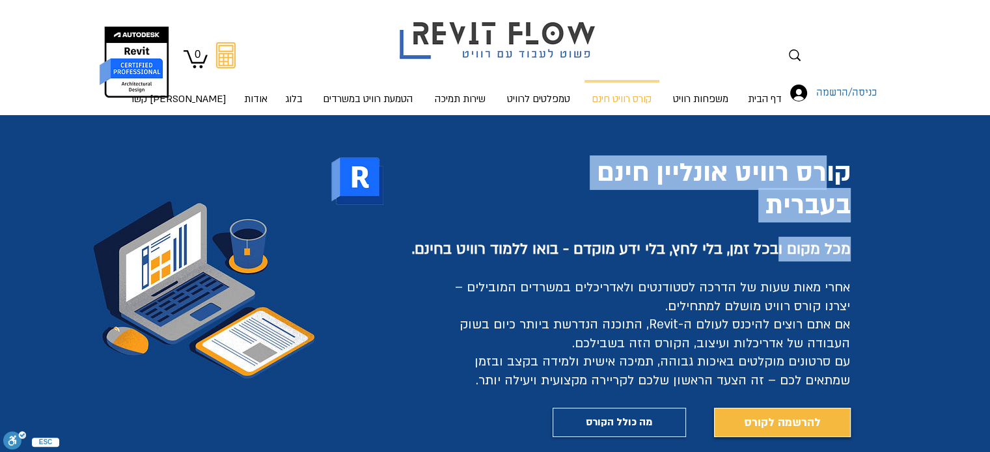
drag, startPoint x: 820, startPoint y: 167, endPoint x: 776, endPoint y: 241, distance: 86.4
click at [776, 241] on div "קורס רוויט אונליין חינם בעברית מכל מקום ובכל זמן, בלי לחץ, בלי ידע מוקדם - בואו…" at bounding box center [495, 289] width 990 height 348
click at [776, 241] on span "מכל מקום ובכל זמן, בלי לחץ, בלי ידע מוקדם - בואו ללמוד רוויט בחינם." at bounding box center [631, 249] width 439 height 20
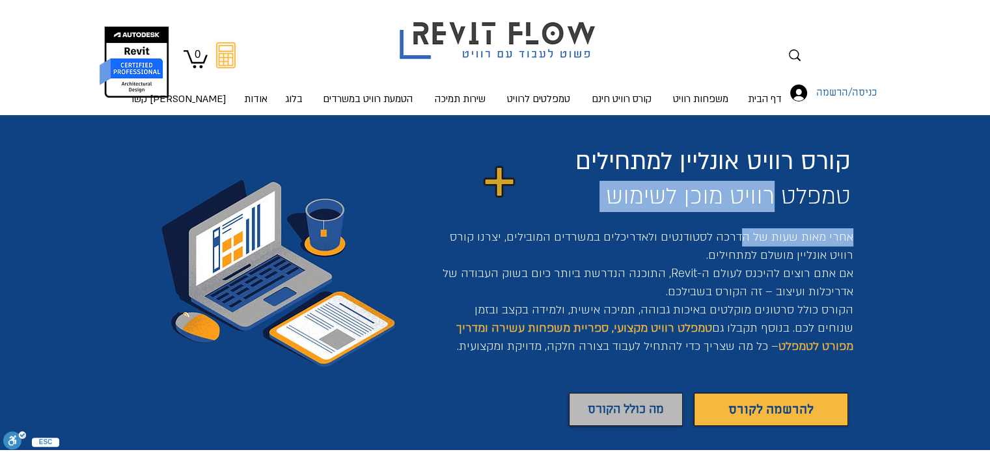
drag, startPoint x: 776, startPoint y: 182, endPoint x: 745, endPoint y: 236, distance: 62.7
click at [745, 236] on div "קורס רוויט אונליין למתחילים טמפלט רוויט מוכן לשימוש אחרי מאות שעות של הדרכה לסט…" at bounding box center [495, 285] width 990 height 340
click at [745, 236] on span "אחרי מאות שעות של הדרכה לסטודנטים ולאדריכלים במשרדים המובילים, יצרנו קורס רוויט…" at bounding box center [648, 265] width 411 height 70
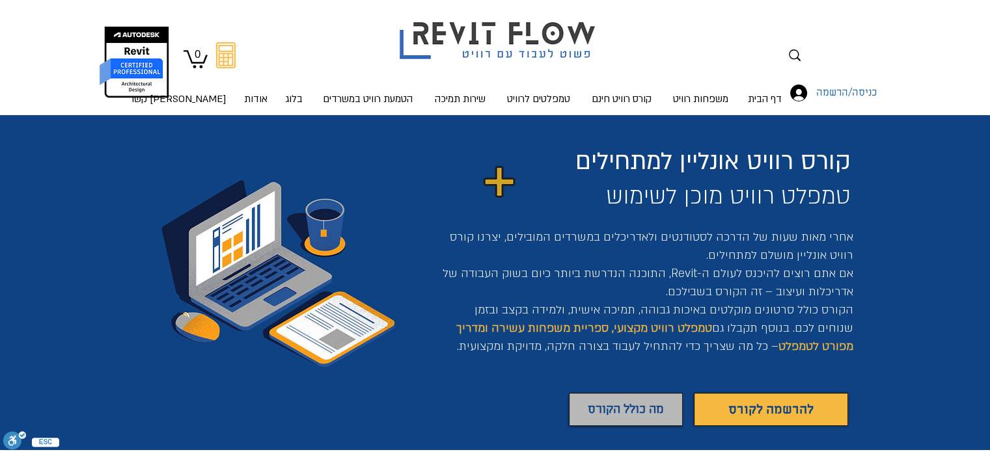
drag, startPoint x: 933, startPoint y: 390, endPoint x: 904, endPoint y: 193, distance: 198.8
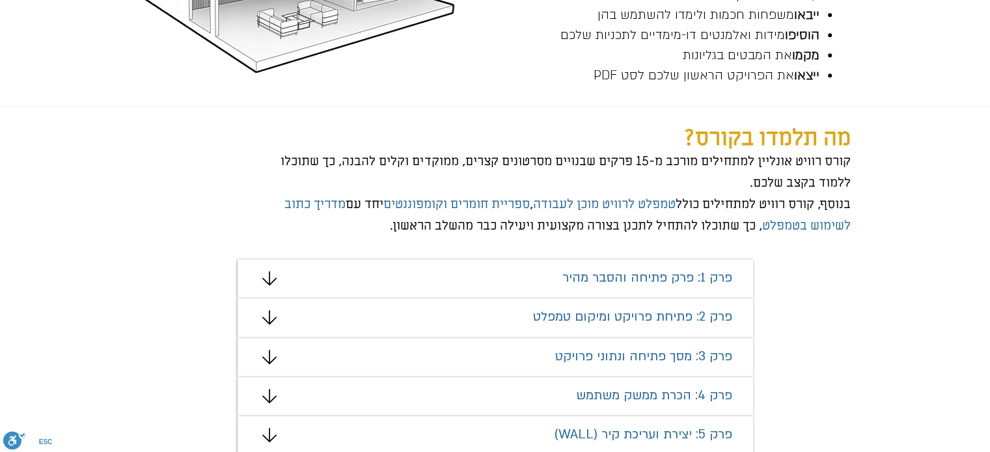
scroll to position [716, 0]
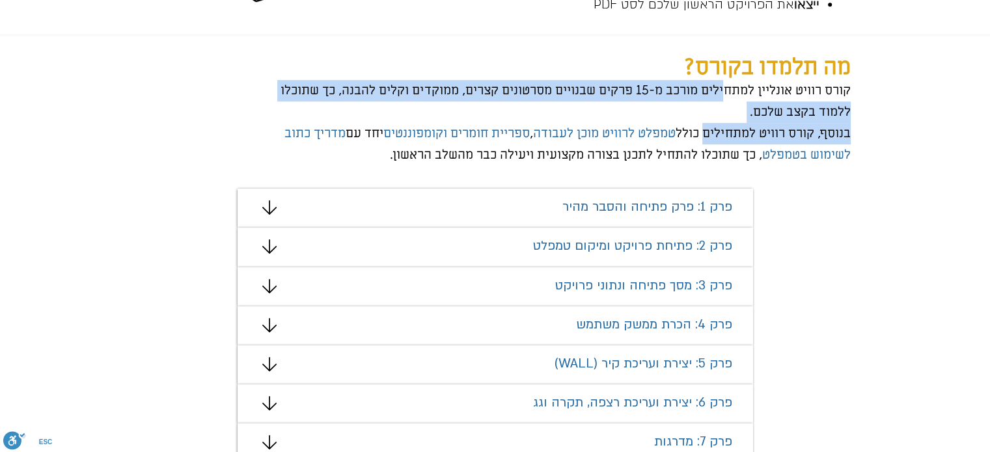
drag, startPoint x: 720, startPoint y: 99, endPoint x: 702, endPoint y: 126, distance: 32.0
click at [702, 126] on div "קורס רוויט אונליין למתחילים מורכב מ-15 פרקים שבנויים מסרטונים קצרים, ממוקדים וק…" at bounding box center [563, 123] width 576 height 86
click at [702, 126] on span "בנוסף, קורס רוויט למתחילים כולל טמפלט לרוויט מוכן לעבודה , ספריית חומרים וקומפו…" at bounding box center [567, 144] width 566 height 38
drag, startPoint x: 702, startPoint y: 126, endPoint x: 764, endPoint y: 96, distance: 68.7
click at [764, 96] on div "קורס רוויט אונליין למתחילים מורכב מ-15 פרקים שבנויים מסרטונים קצרים, ממוקדים וק…" at bounding box center [563, 123] width 576 height 86
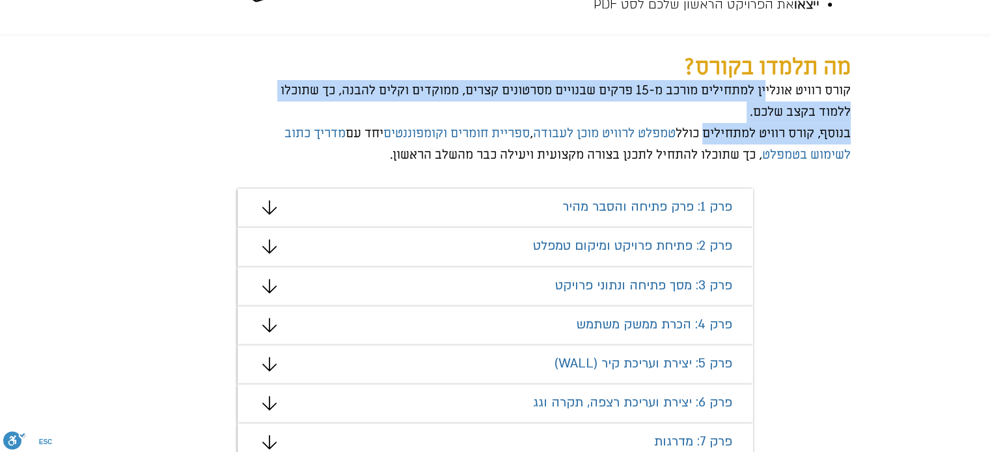
click at [764, 96] on span "קורס רוויט אונליין למתחילים מורכב מ-15 פרקים שבנויים מסרטונים קצרים, ממוקדים וק…" at bounding box center [566, 101] width 570 height 38
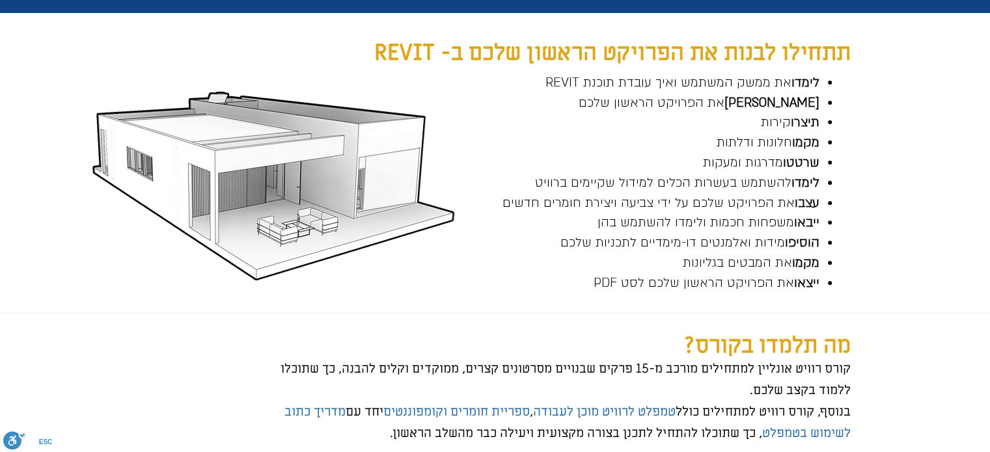
scroll to position [0, 0]
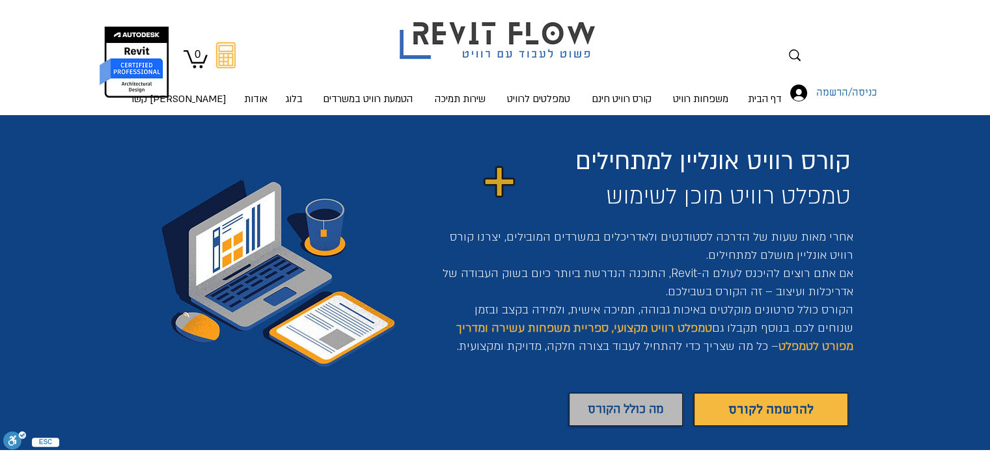
drag, startPoint x: 818, startPoint y: 320, endPoint x: 838, endPoint y: 53, distance: 267.0
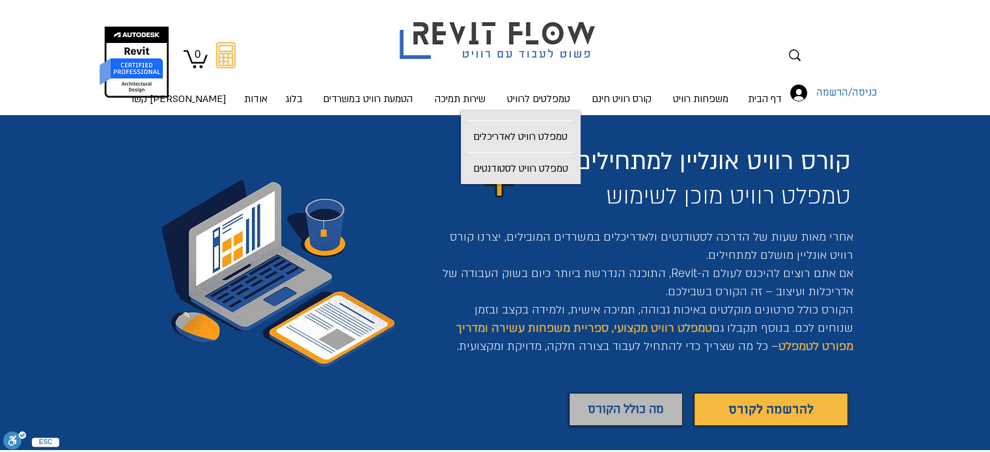
click at [661, 268] on span "אחרי מאות שעות של הדרכה לסטודנטים ולאדריכלים במשרדים המובילים, יצרנו קורס רוויט…" at bounding box center [648, 265] width 411 height 70
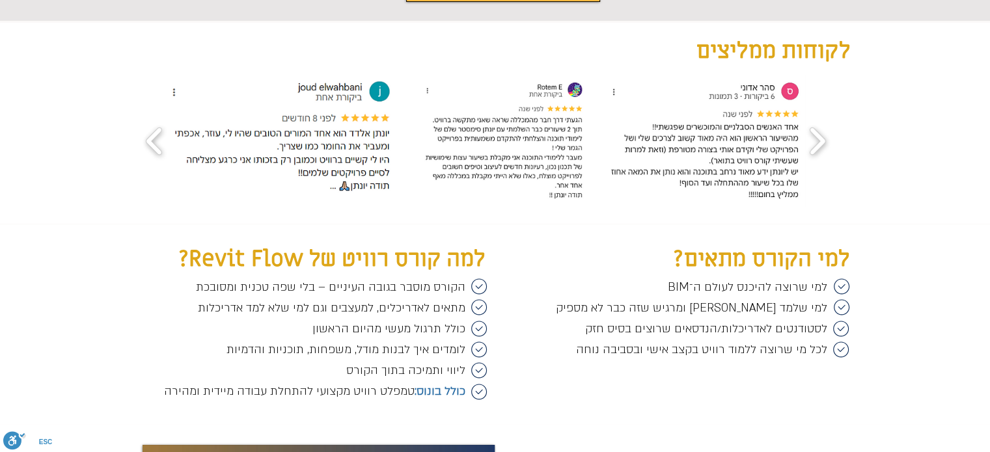
scroll to position [1508, 0]
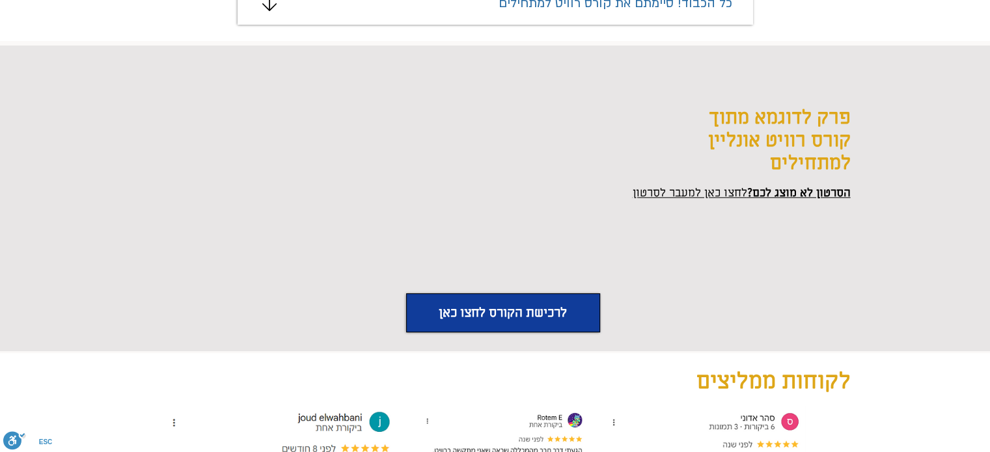
click at [447, 320] on link "לרכישת הקורס לחצו כאן" at bounding box center [503, 313] width 194 height 39
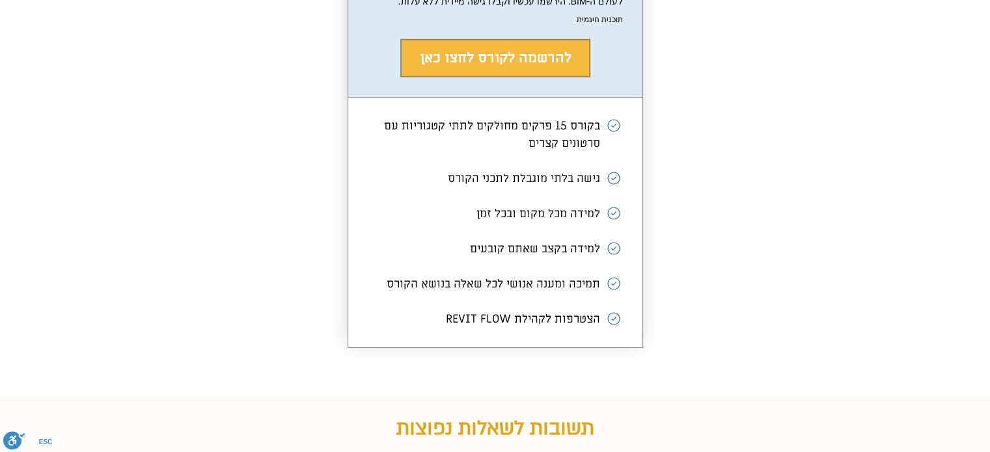
scroll to position [3999, 0]
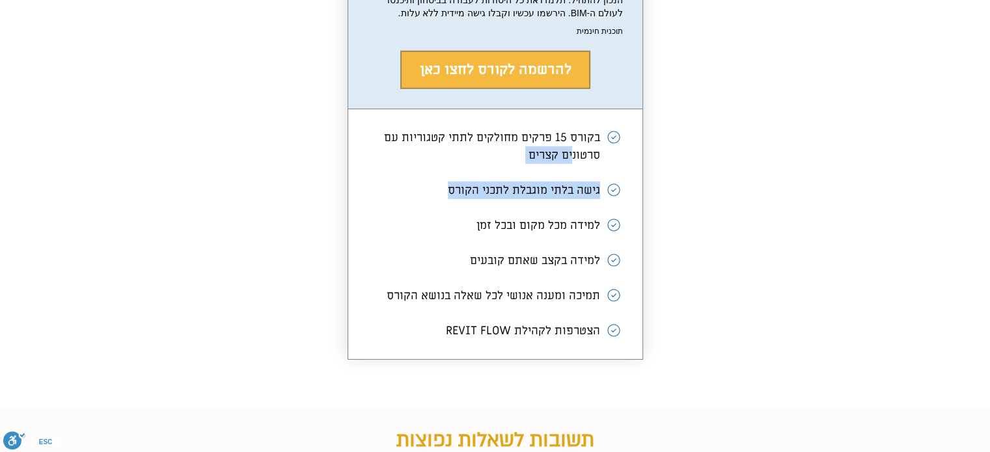
drag, startPoint x: 556, startPoint y: 127, endPoint x: 526, endPoint y: 173, distance: 55.1
click at [526, 173] on ul "בקורס 15 פרקים מחולקים לתתי קטגוריות עם סרטונים קצרים גישה בלתי מוגבלת לתכני הק…" at bounding box center [495, 234] width 294 height 251
click at [526, 208] on li "למידה מכל מקום ובכל זמן" at bounding box center [495, 225] width 255 height 35
